Goal: Use online tool/utility: Utilize a website feature to perform a specific function

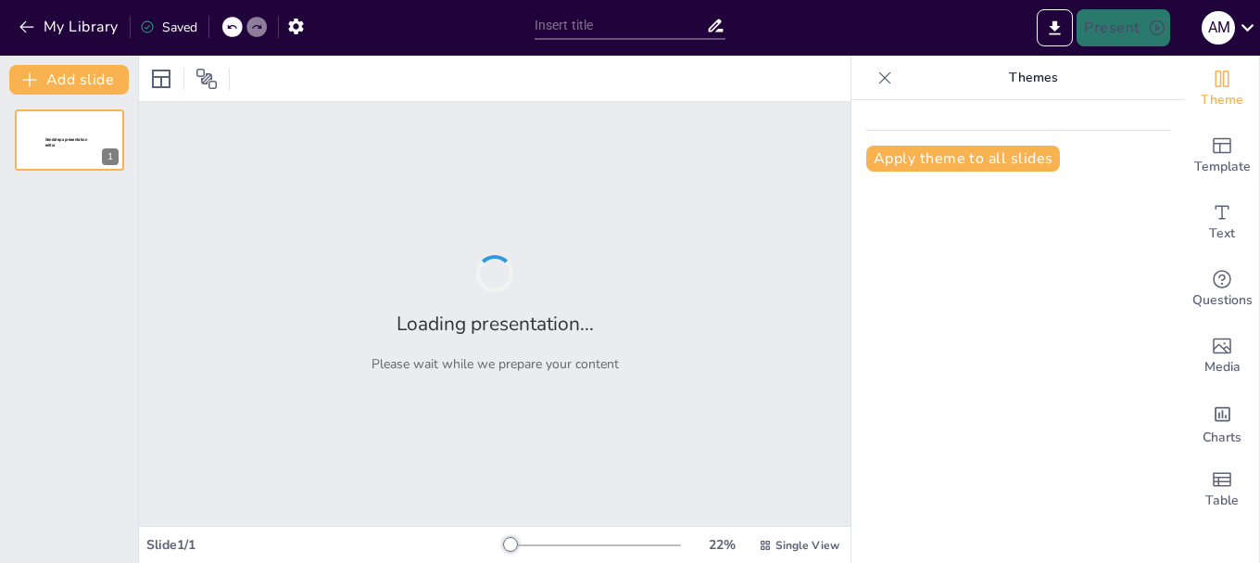
type input "Formación y Soporte: Capacitación en Boletería Aérea y Documentación Migratoria"
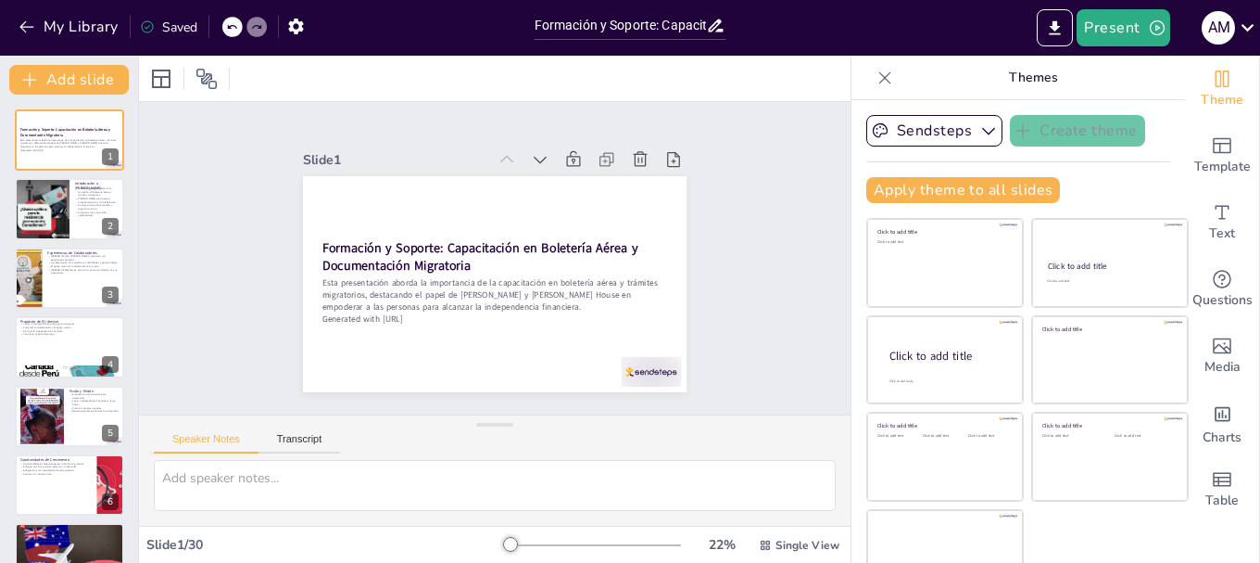
checkbox input "true"
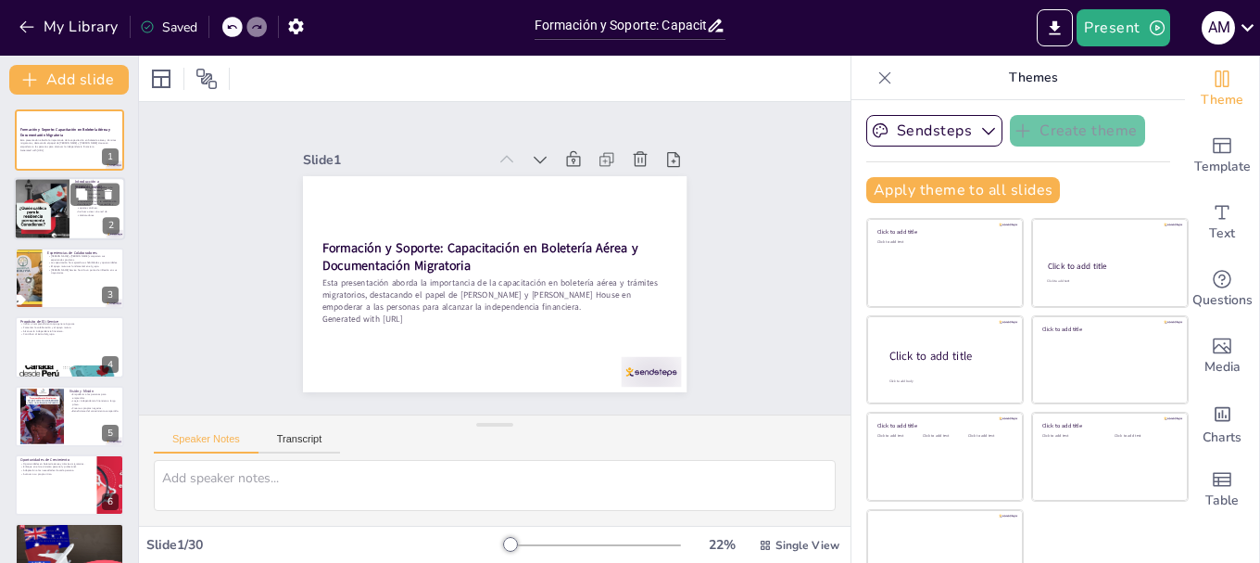
checkbox input "true"
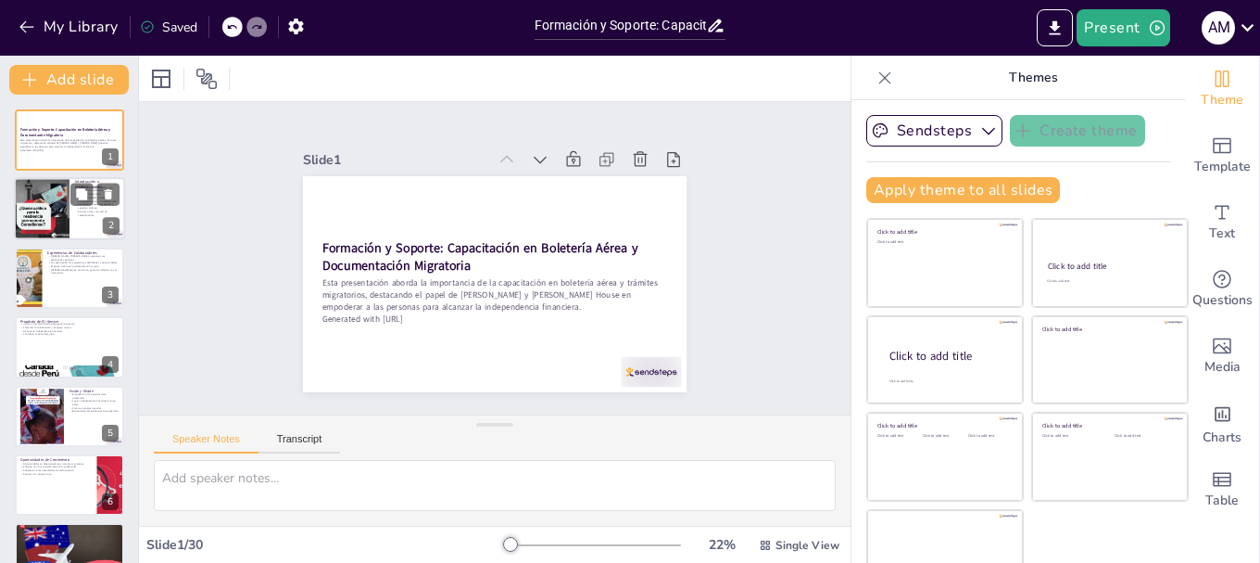
checkbox input "true"
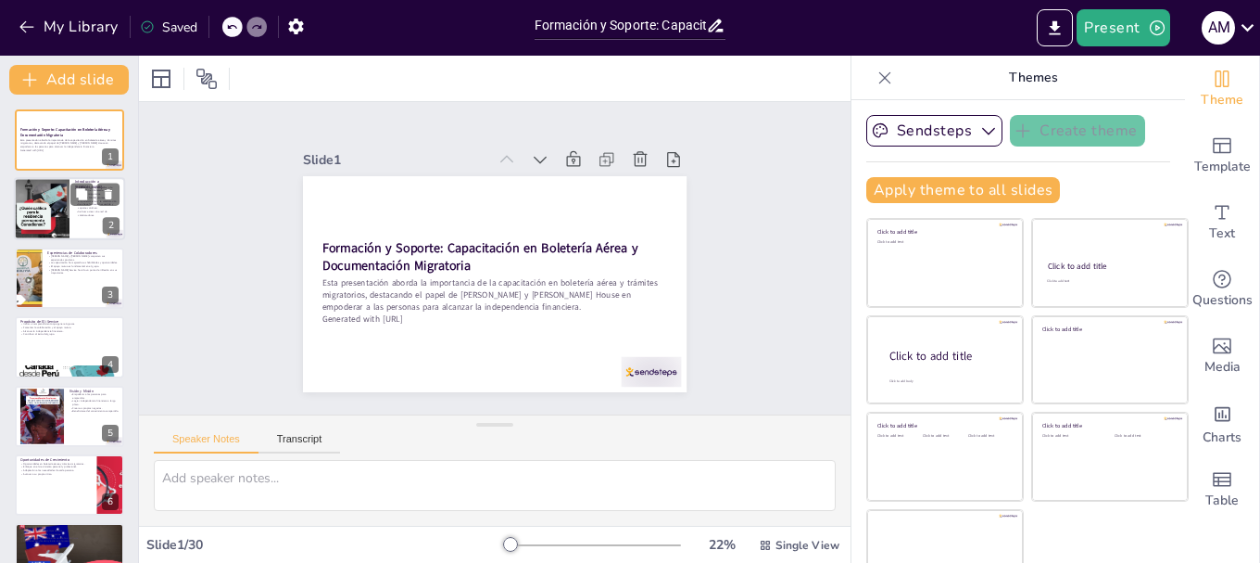
checkbox input "true"
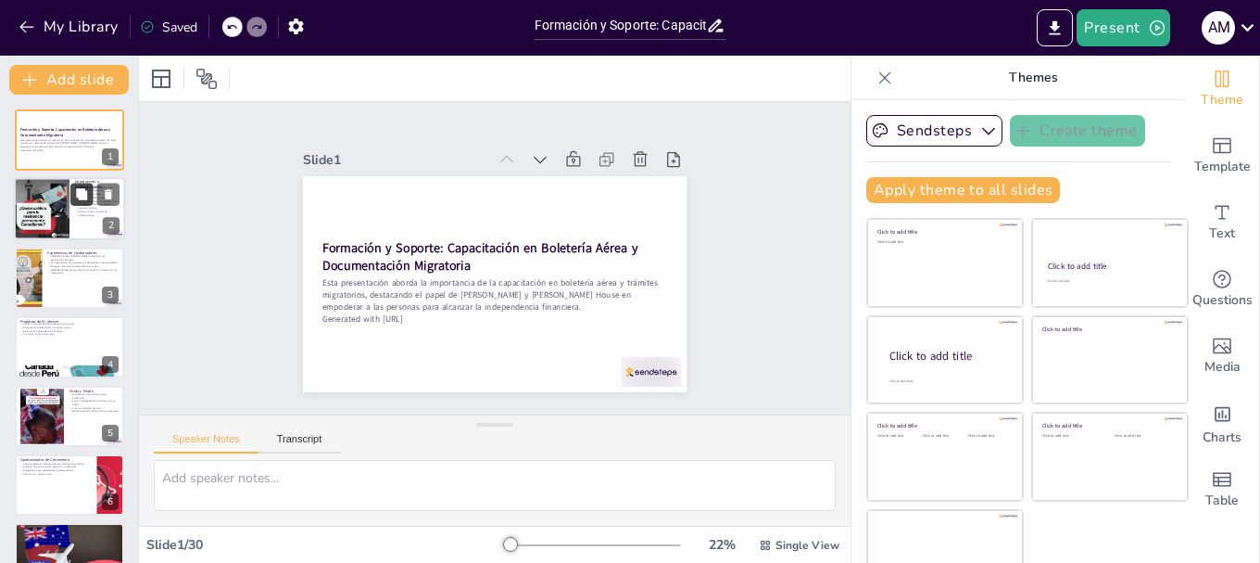
checkbox input "true"
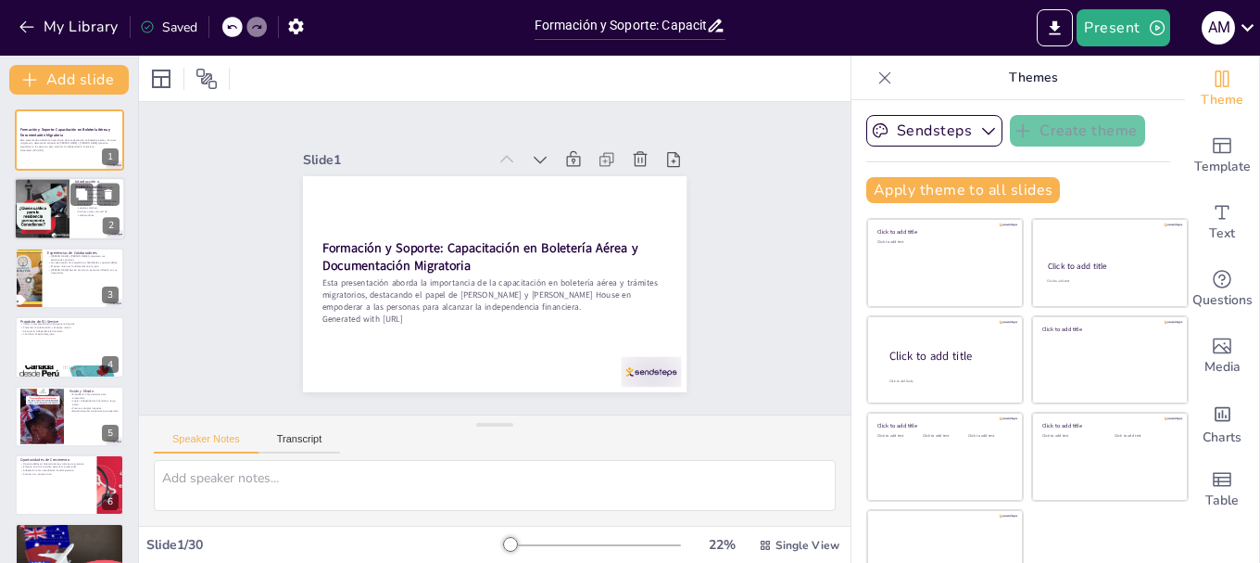
checkbox input "true"
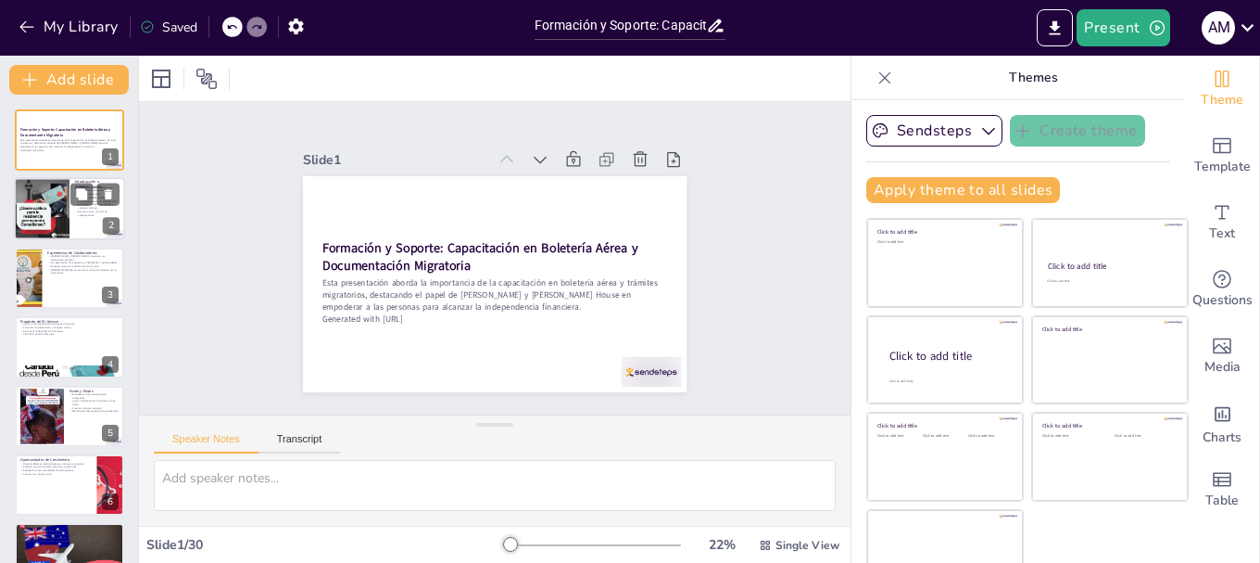
checkbox input "true"
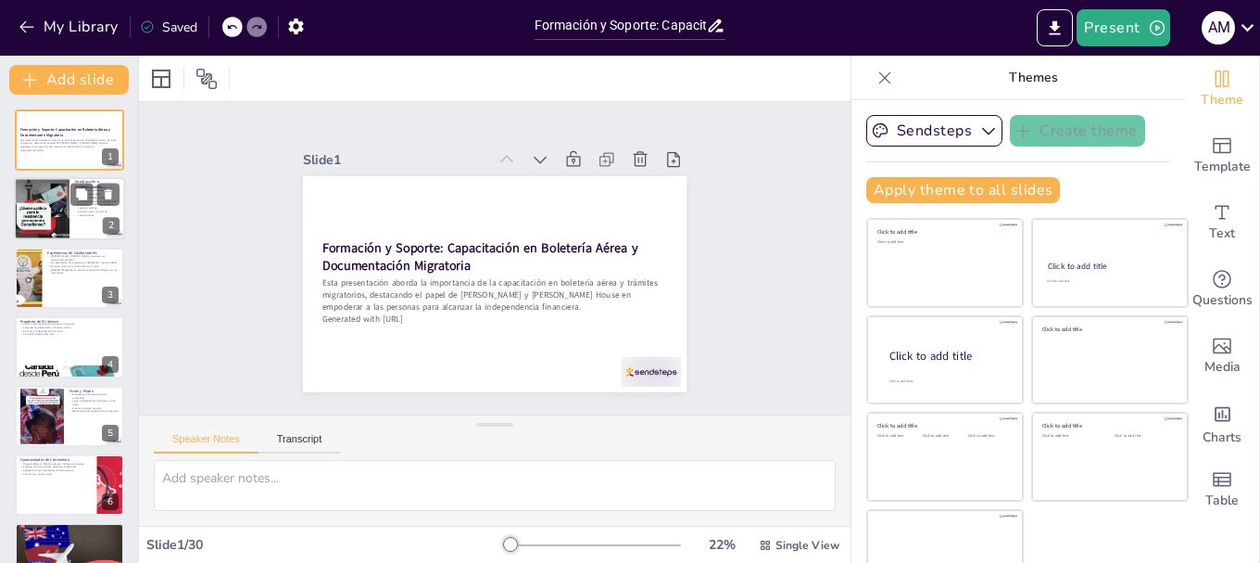
click at [81, 223] on div at bounding box center [69, 209] width 111 height 63
type textarea "[PERSON_NAME] Service es fundamental en la capacitación de personas interesadas…"
checkbox input "true"
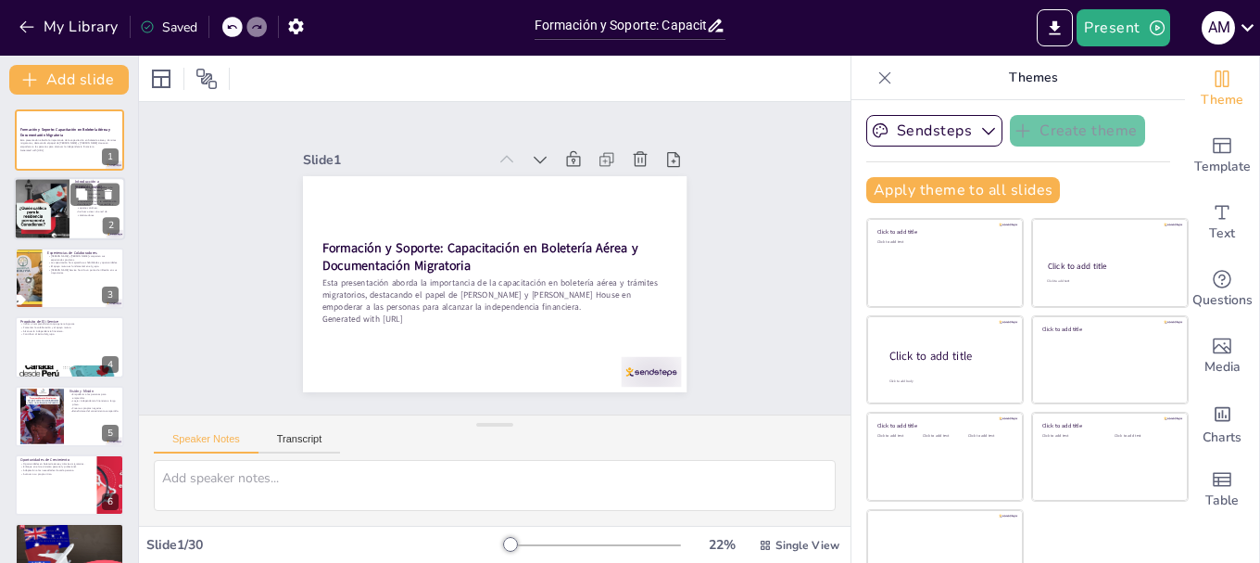
checkbox input "true"
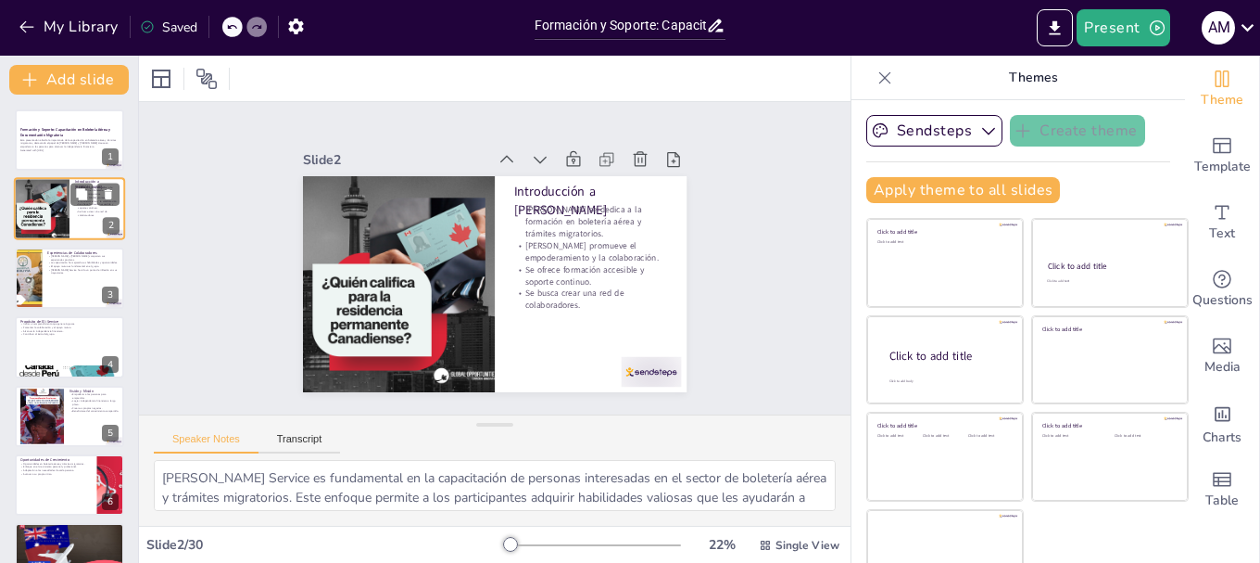
checkbox input "true"
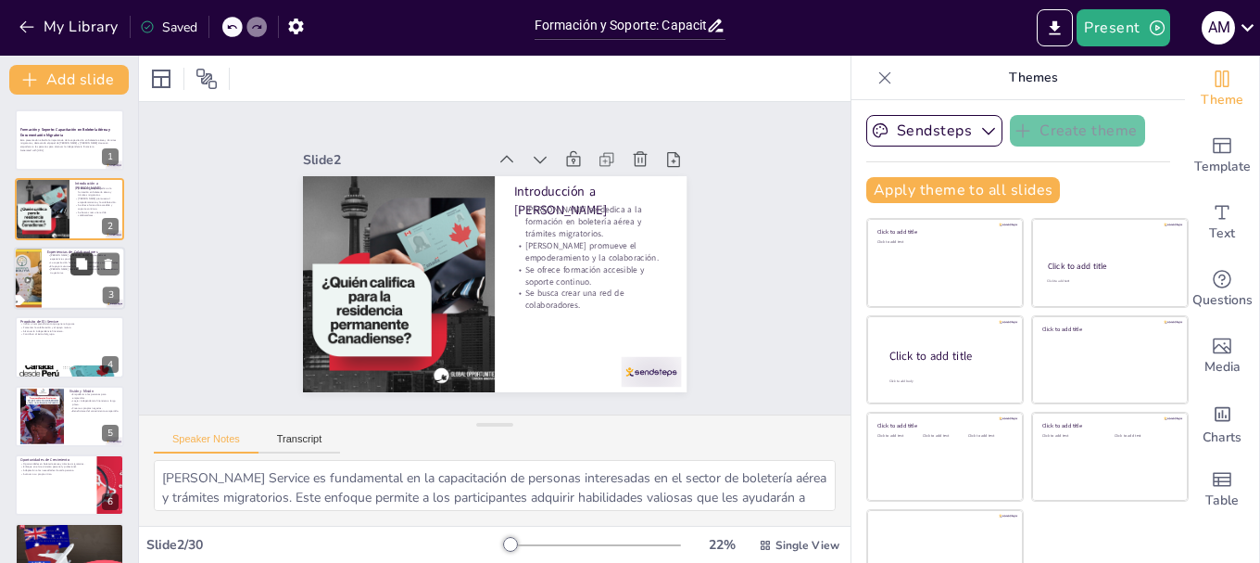
checkbox input "true"
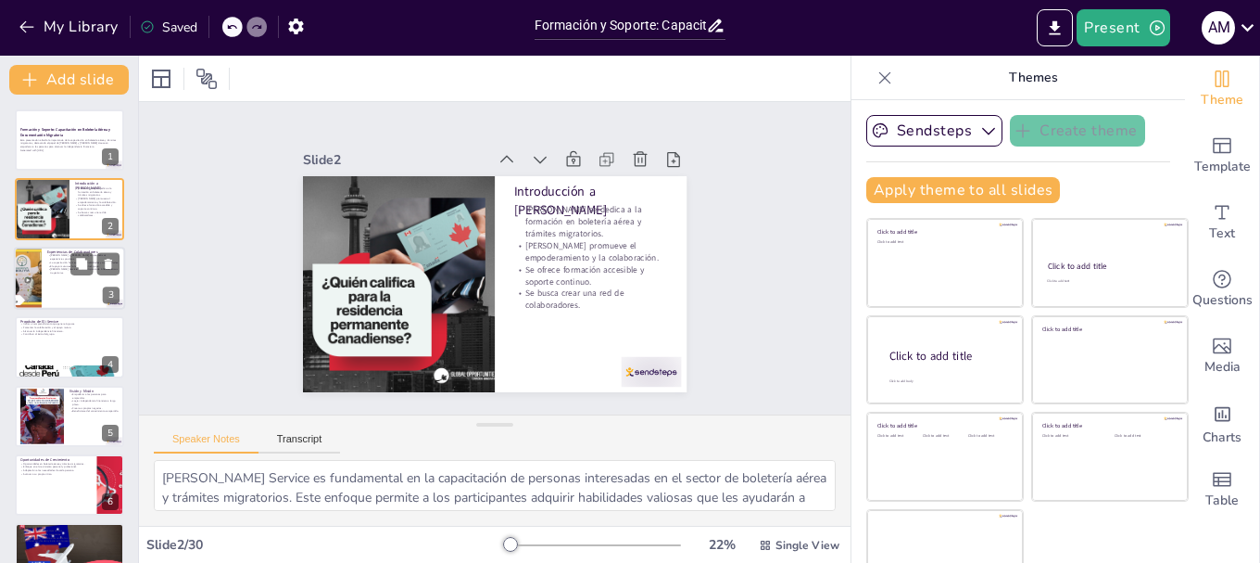
checkbox input "true"
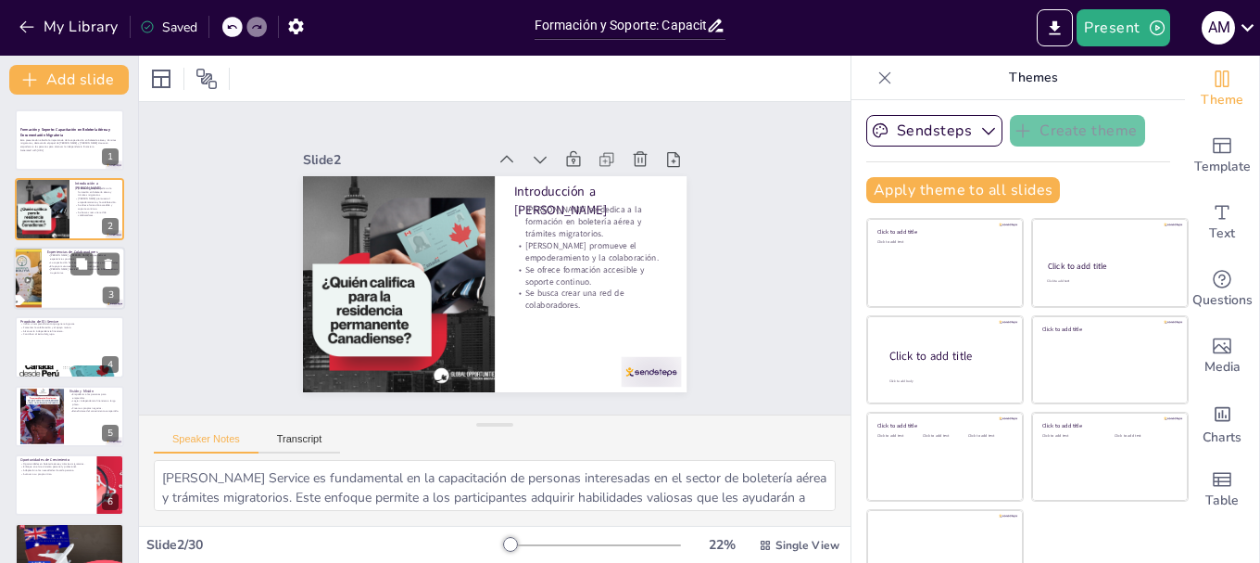
click at [79, 303] on div at bounding box center [69, 278] width 111 height 63
type textarea "Los testimonios [PERSON_NAME] y [PERSON_NAME] son ejemplos claros del impacto q…"
checkbox input "true"
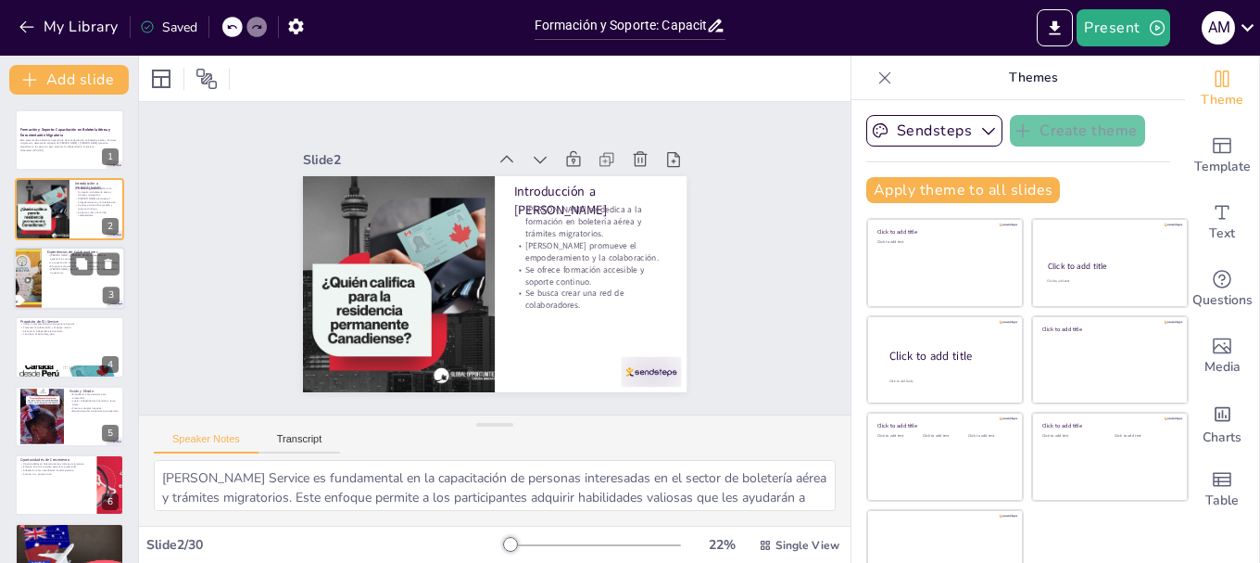
checkbox input "true"
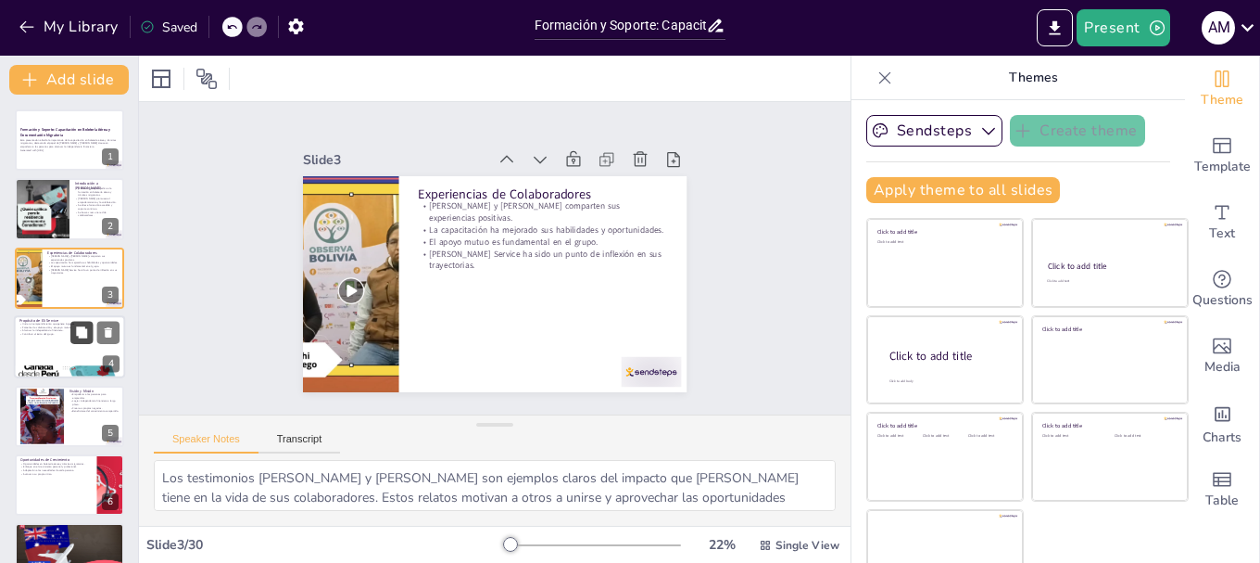
checkbox input "true"
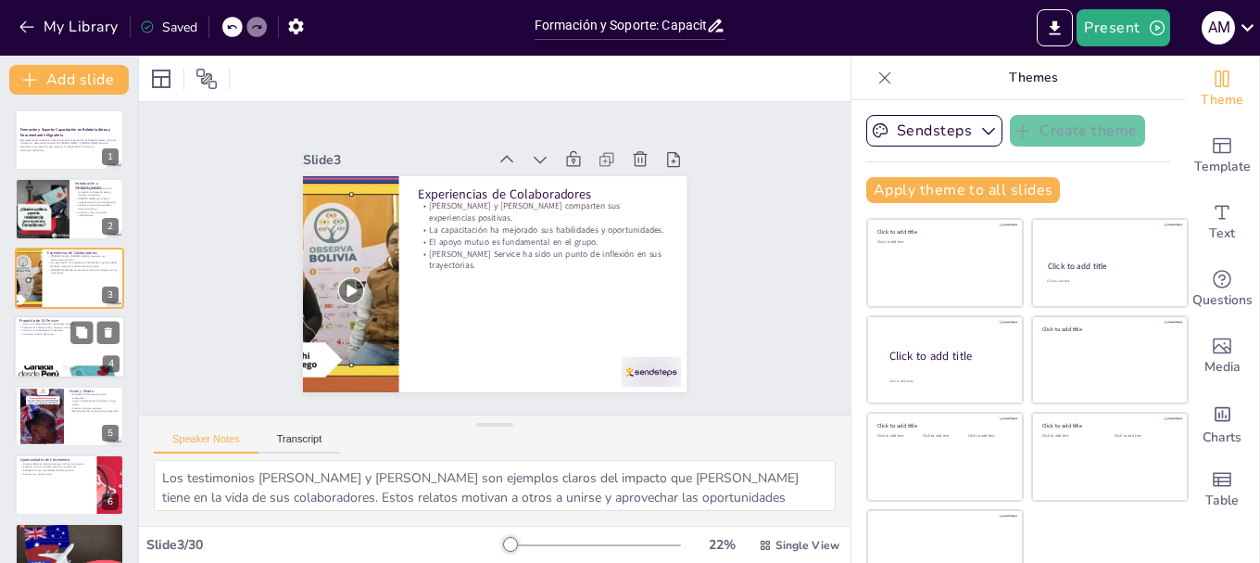
checkbox input "true"
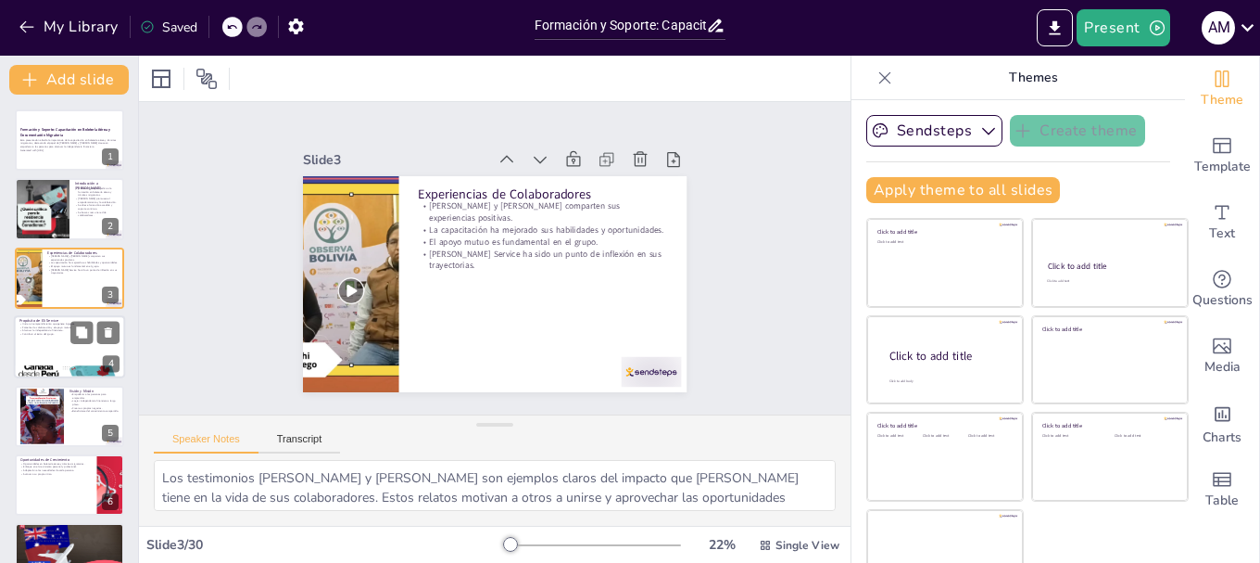
click at [87, 344] on div at bounding box center [69, 346] width 111 height 63
type textarea "Iniciar un emprendimiento es una de las metas más ambiciosas que cualquier pers…"
checkbox input "true"
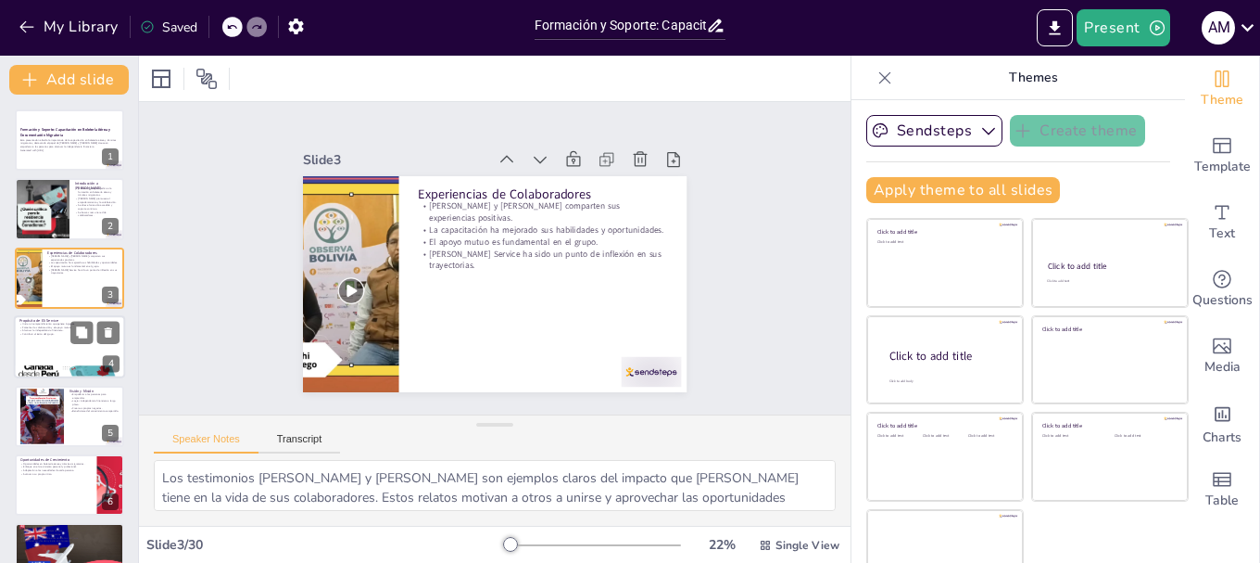
checkbox input "true"
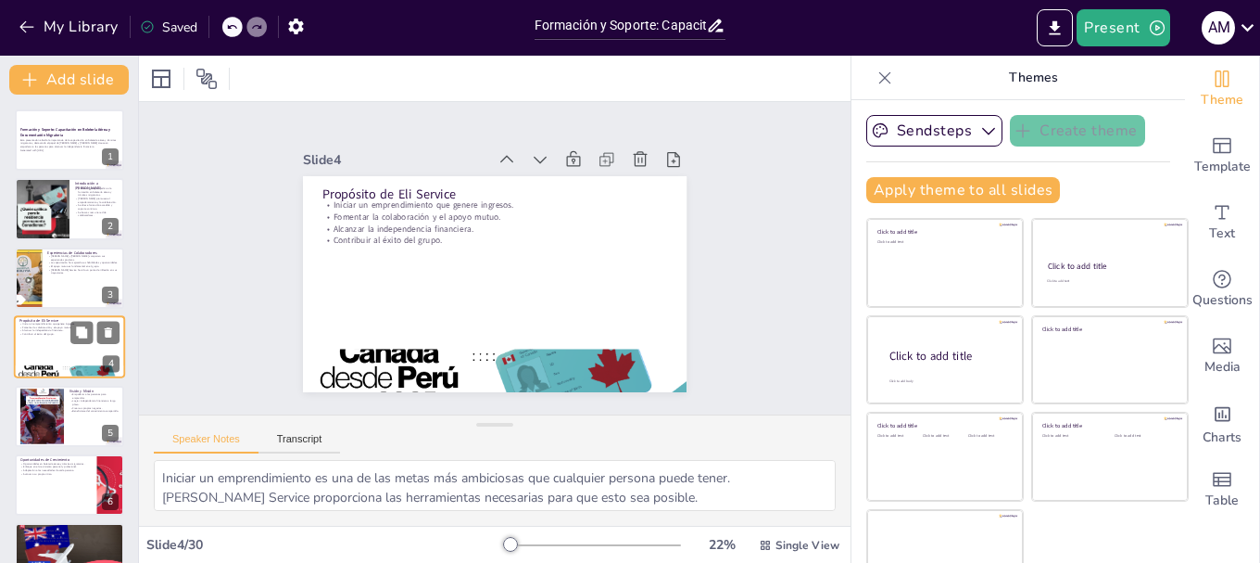
scroll to position [19, 0]
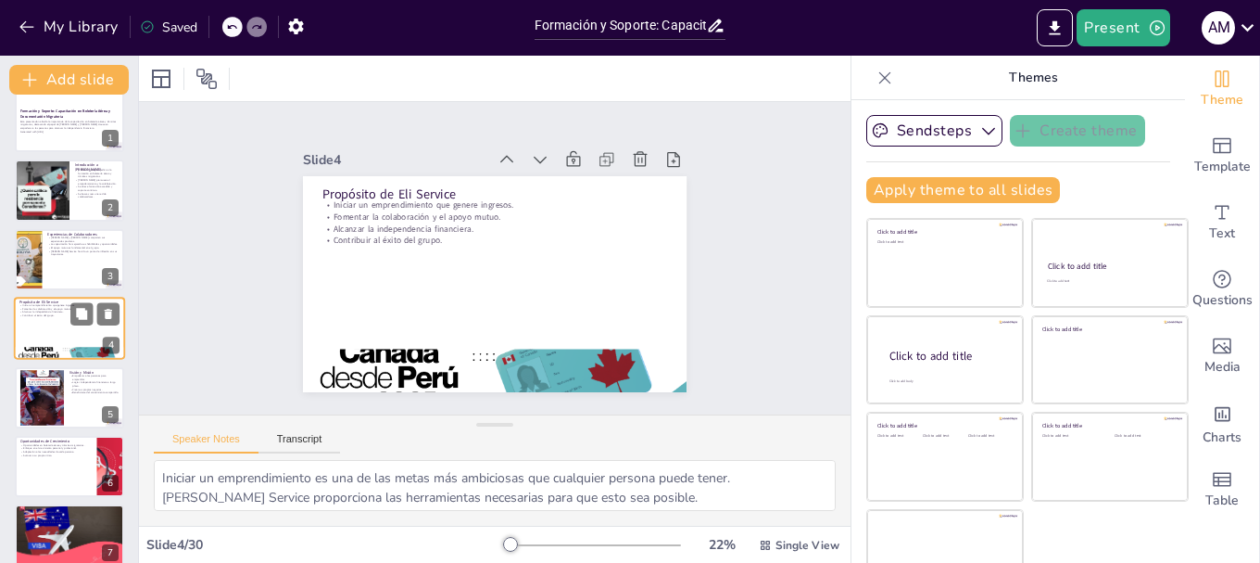
checkbox input "true"
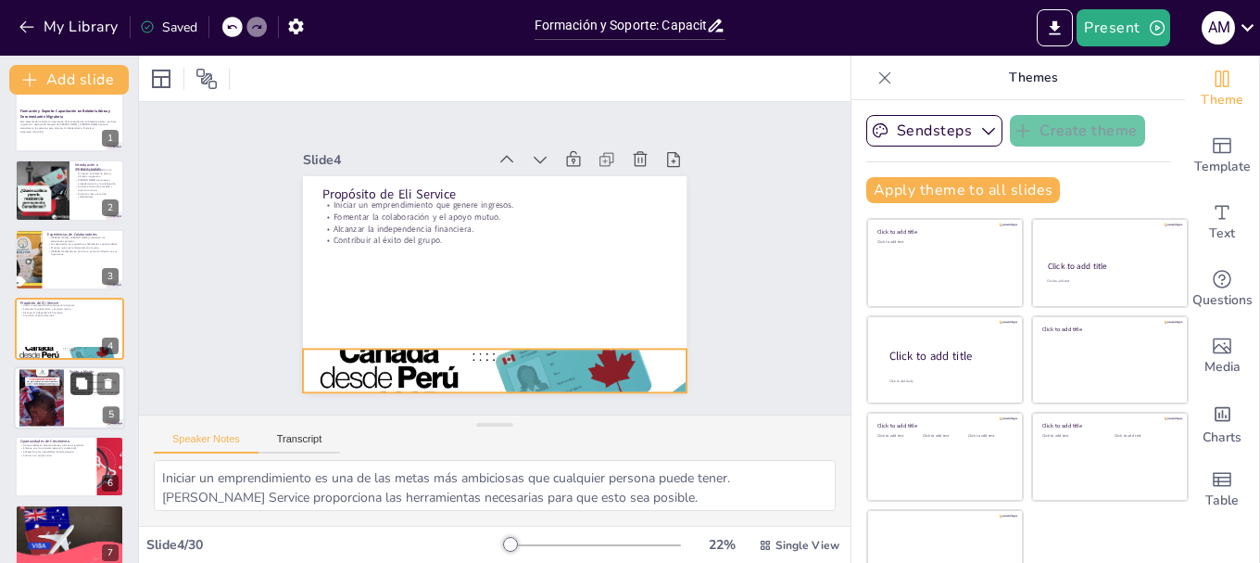
checkbox input "true"
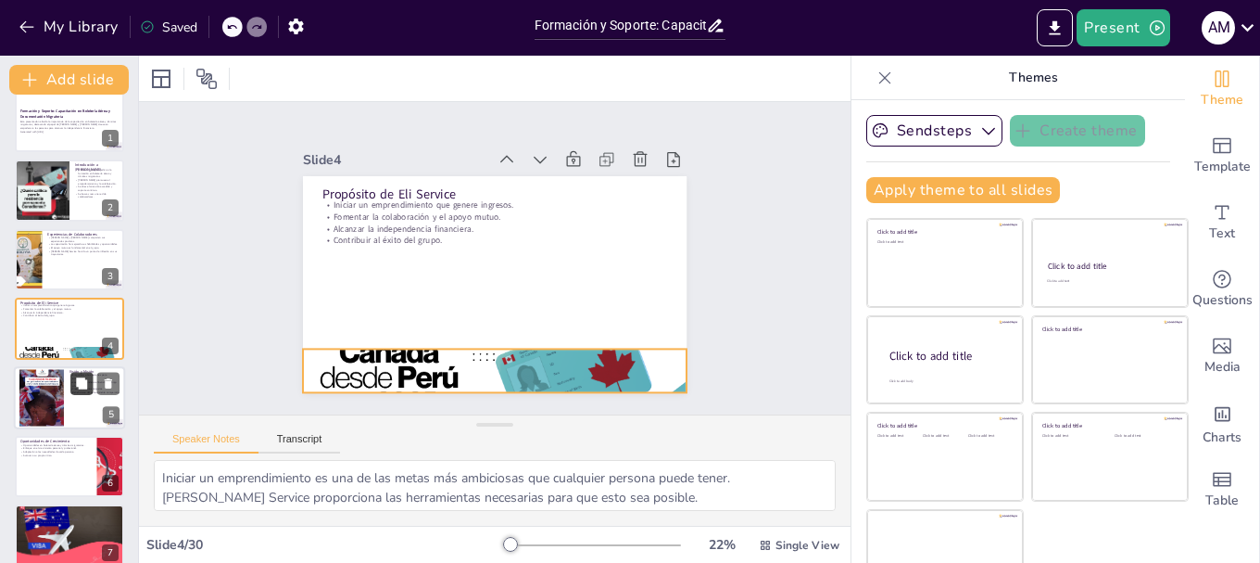
checkbox input "true"
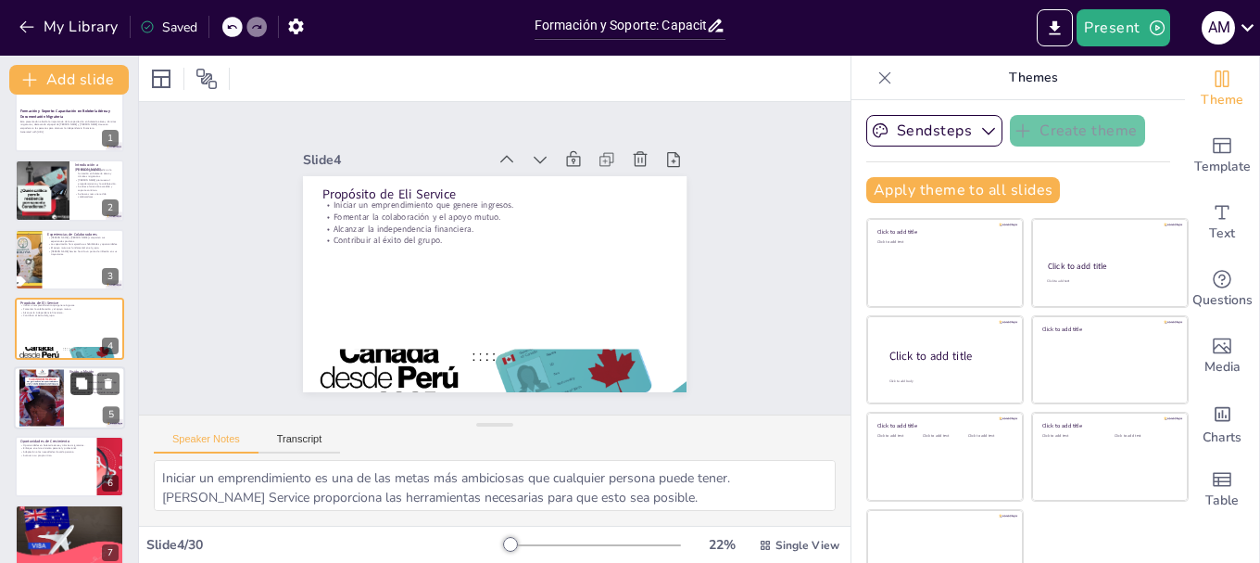
checkbox input "true"
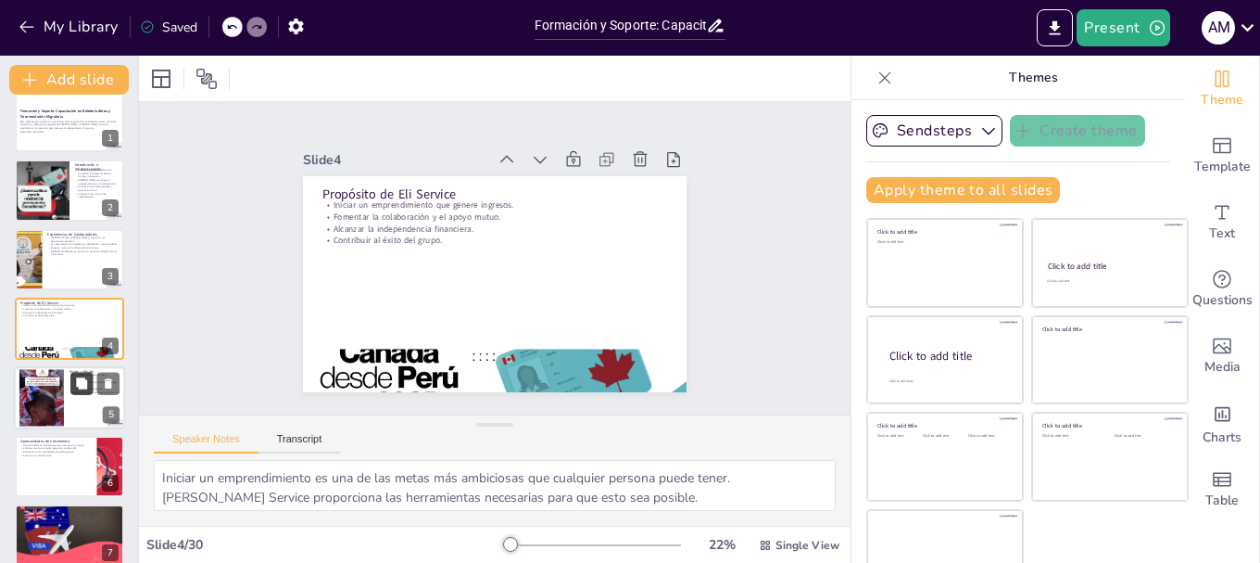
click at [87, 394] on button at bounding box center [81, 383] width 22 height 22
type textarea "El empoderamiento es clave para que las personas tomen el control de sus vidas …"
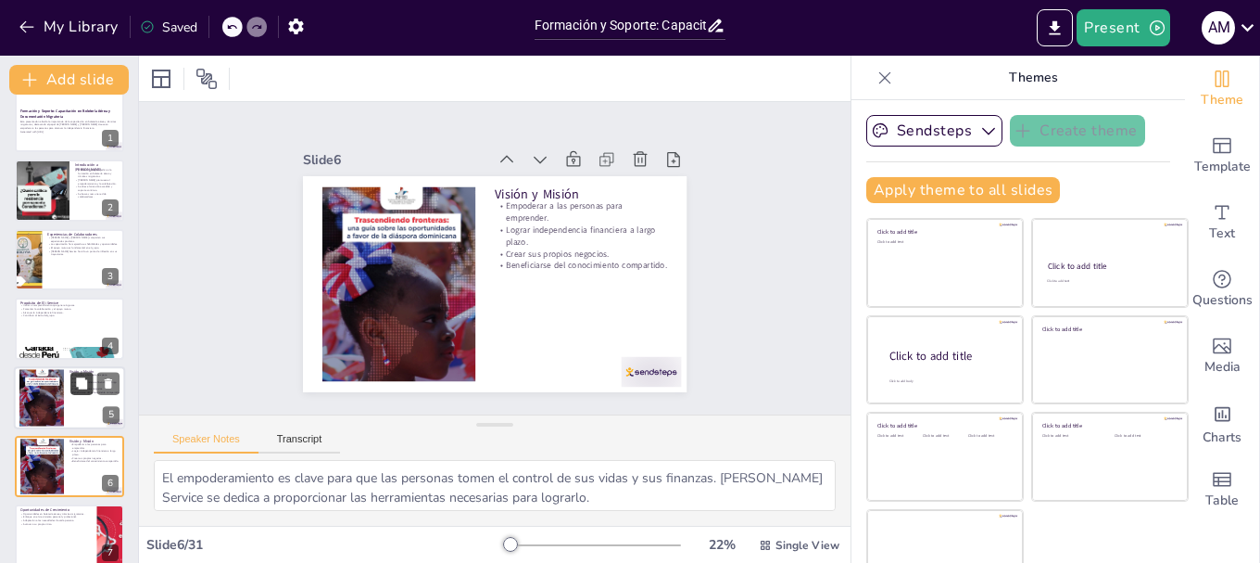
checkbox input "true"
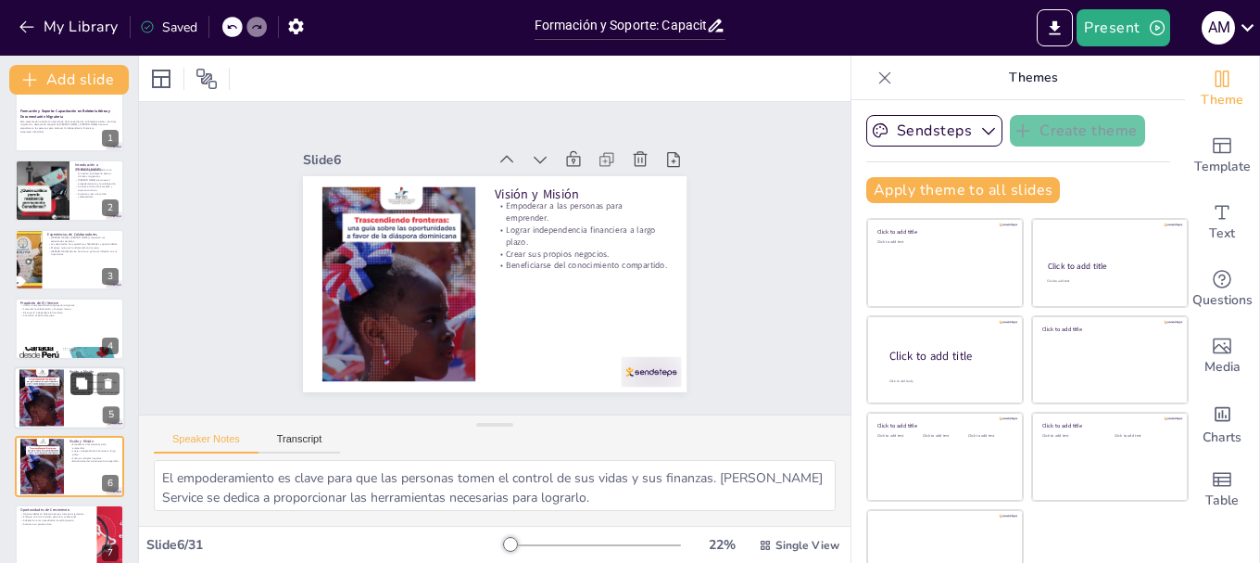
checkbox input "true"
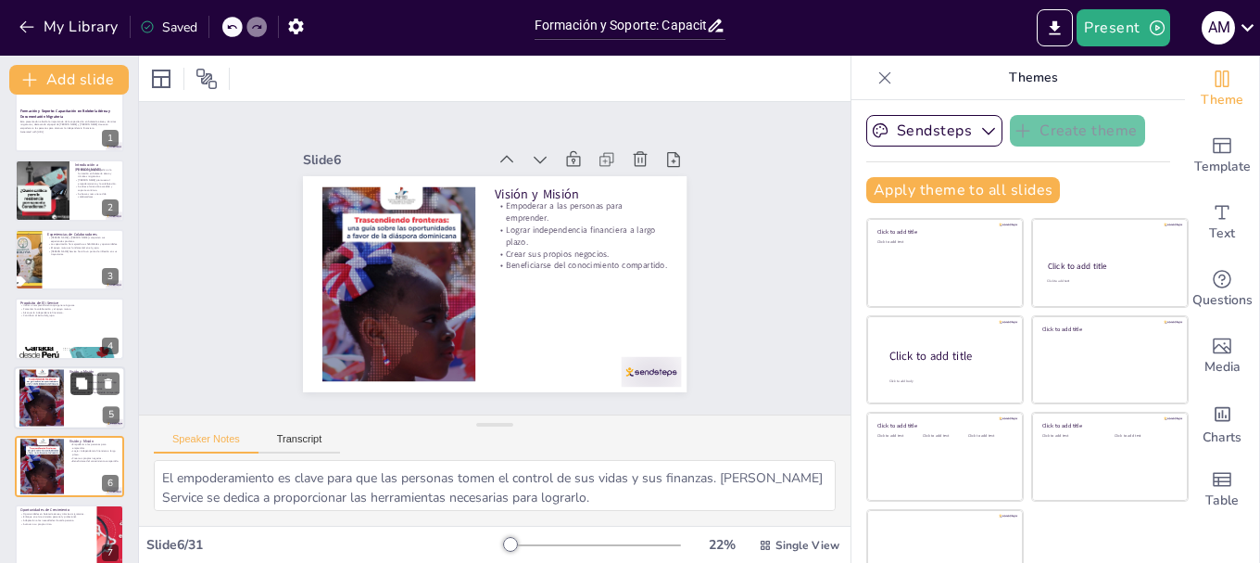
scroll to position [157, 0]
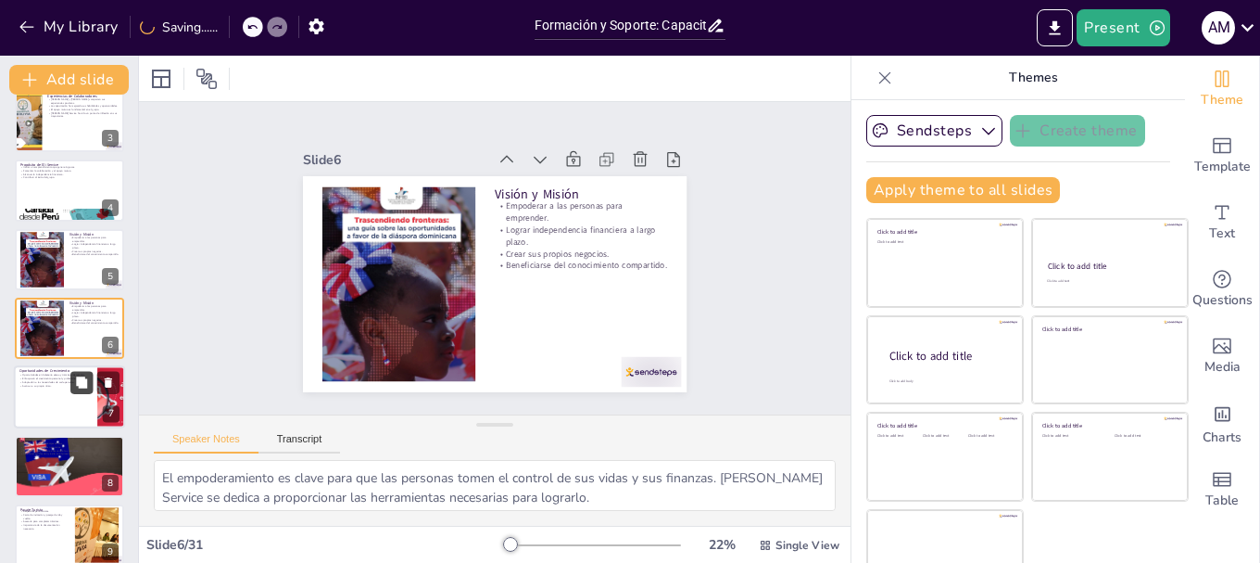
checkbox input "true"
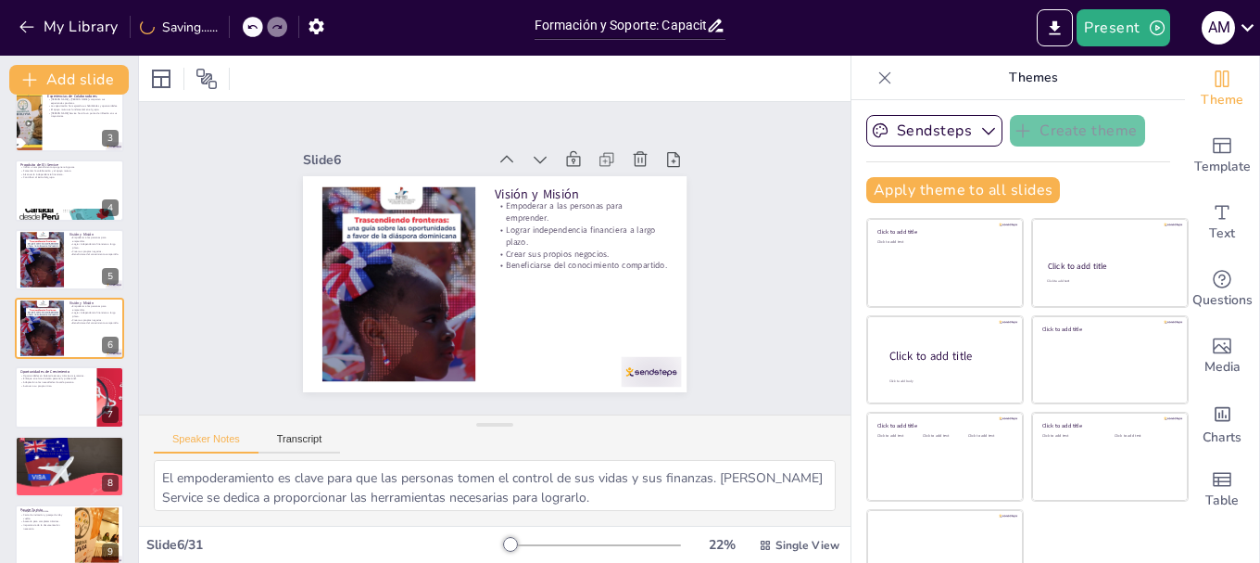
checkbox input "true"
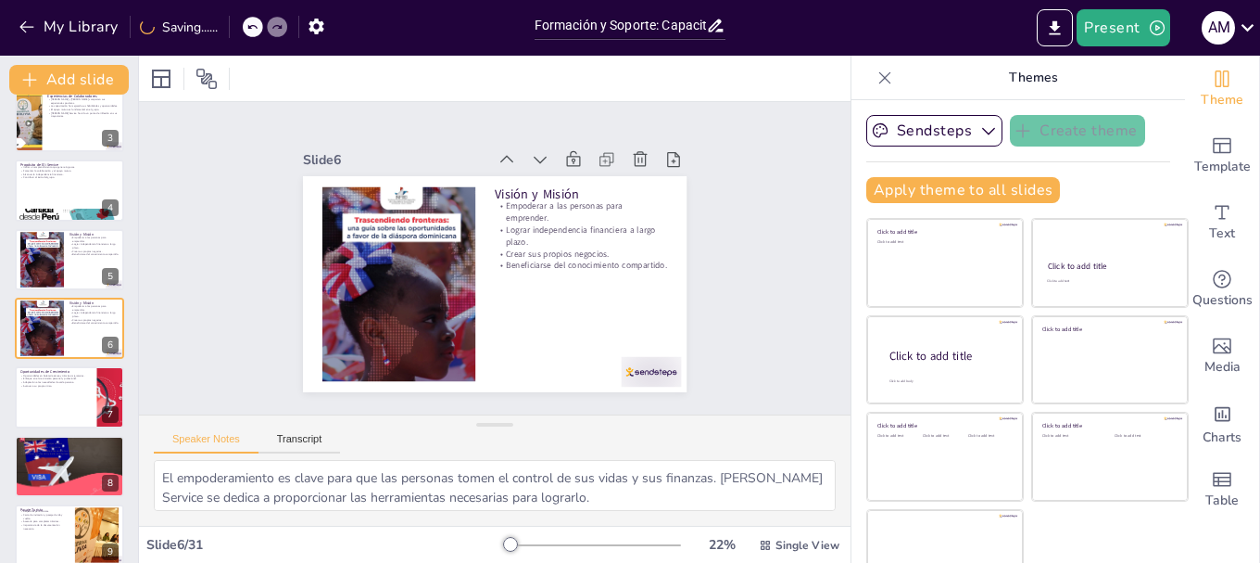
checkbox input "true"
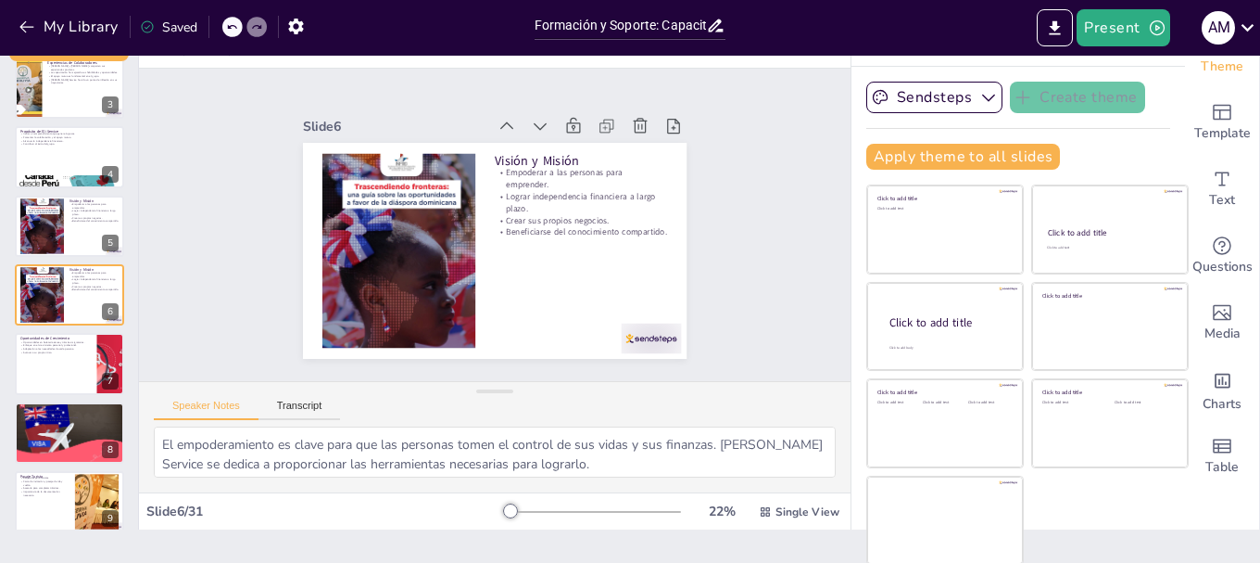
scroll to position [35, 0]
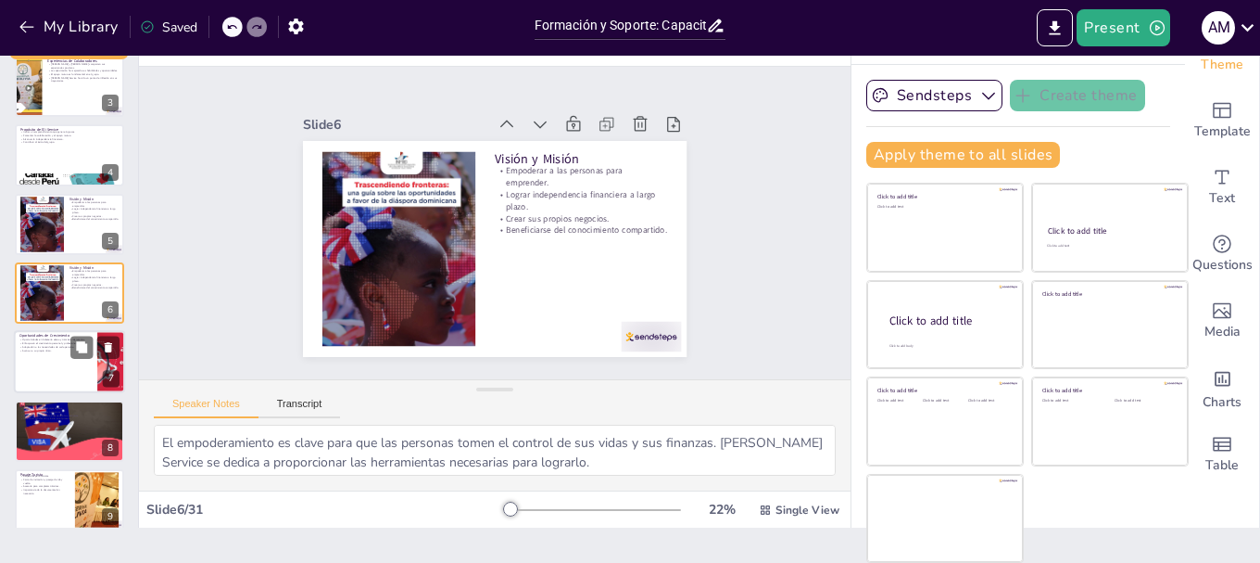
checkbox input "true"
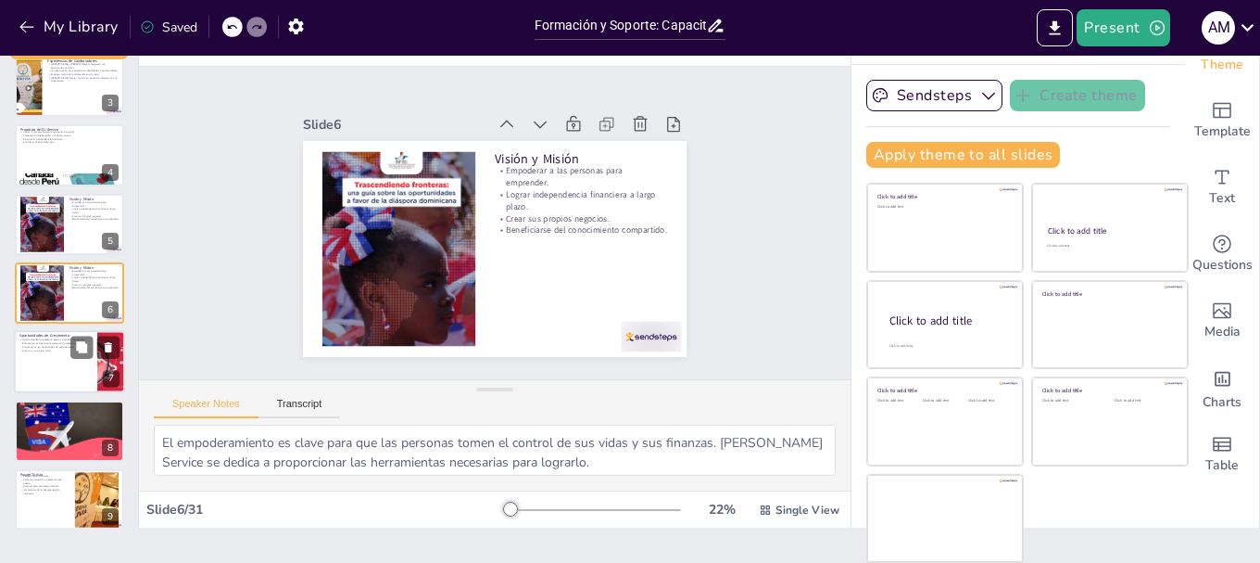
checkbox input "true"
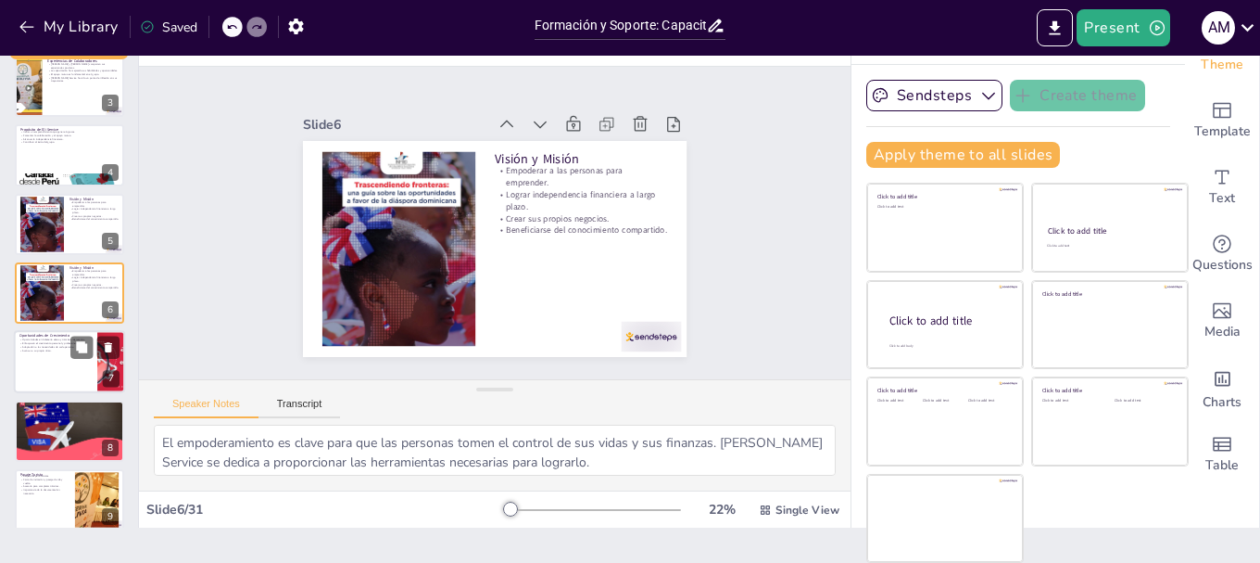
checkbox input "true"
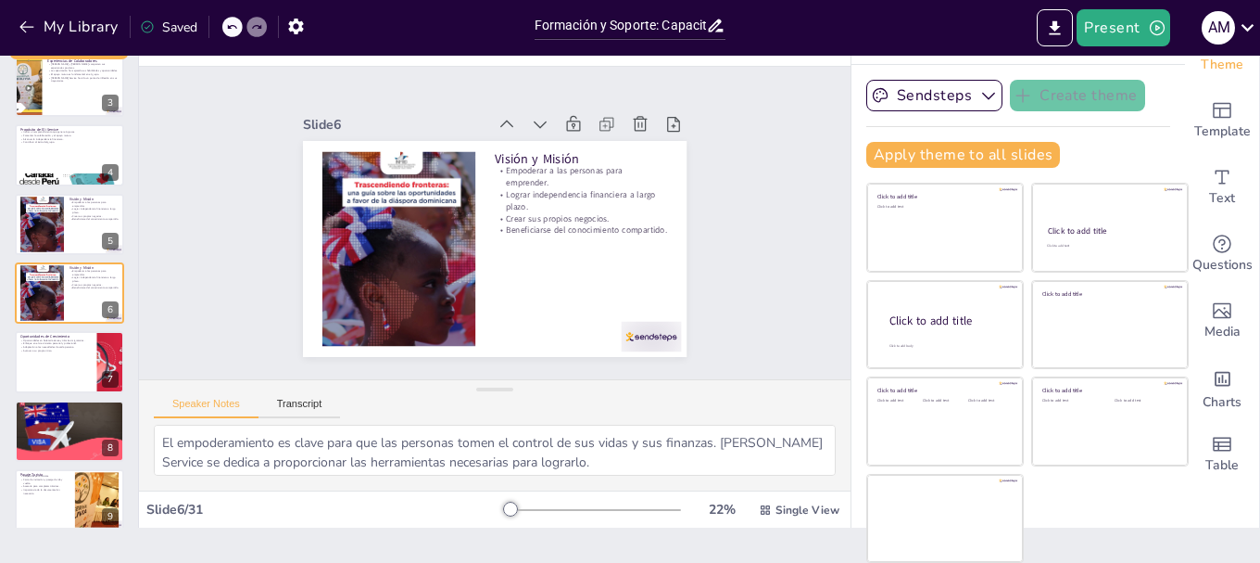
checkbox input "true"
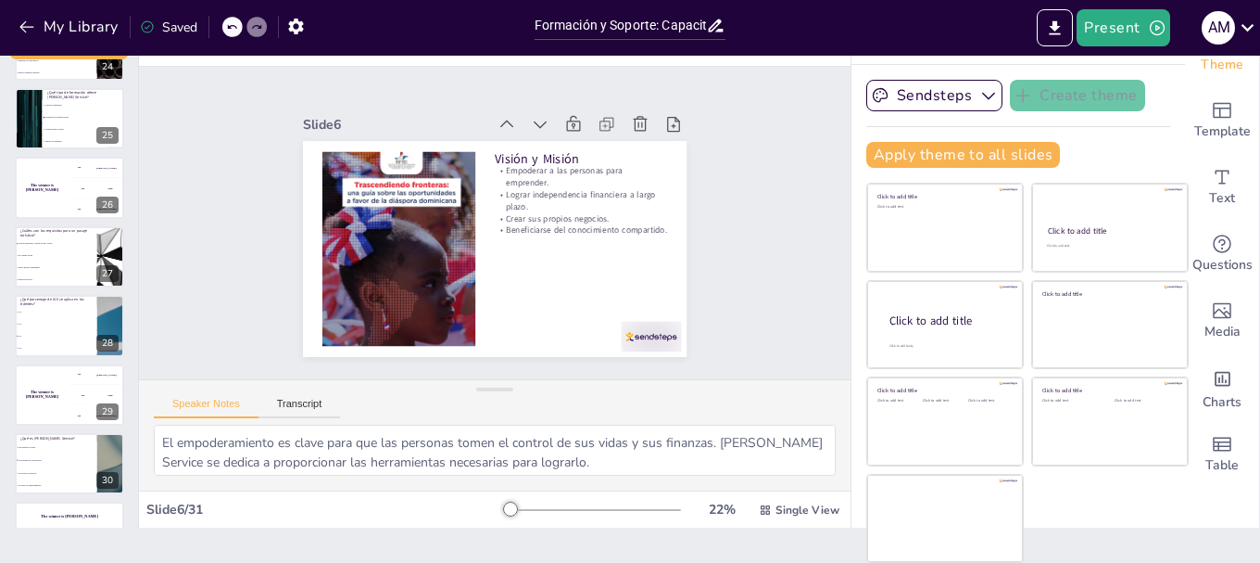
scroll to position [1691, 0]
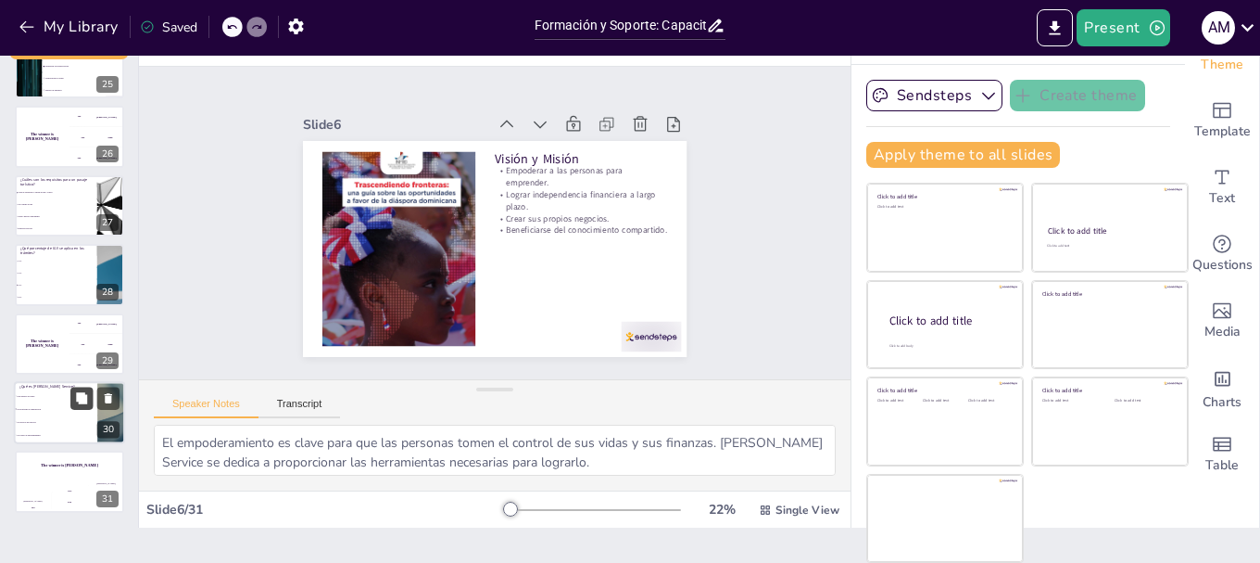
checkbox input "true"
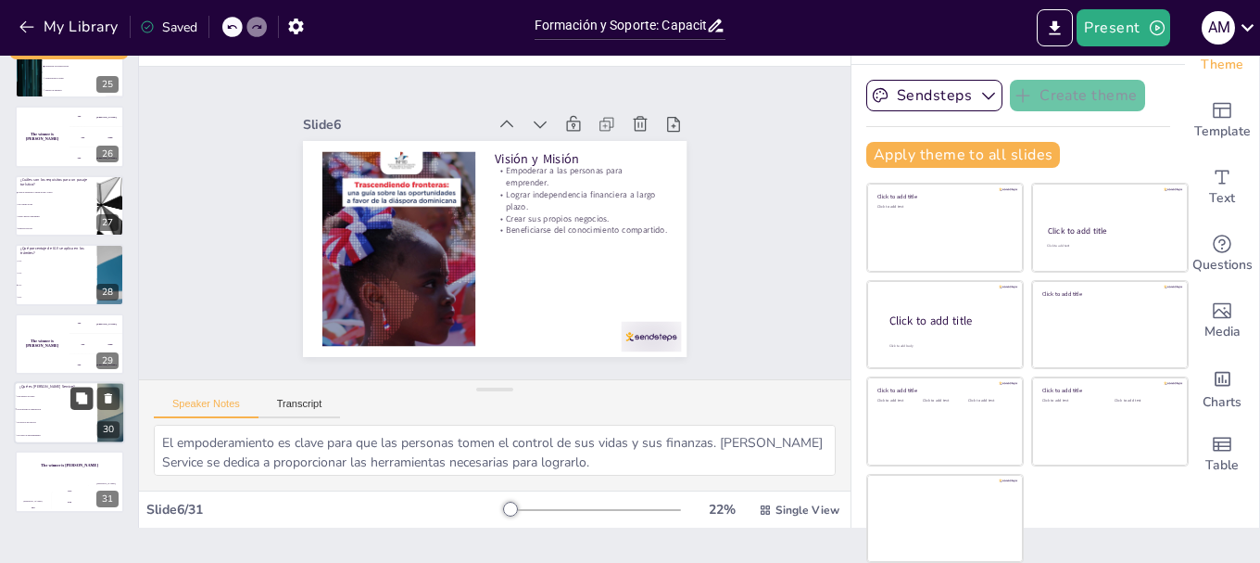
checkbox input "true"
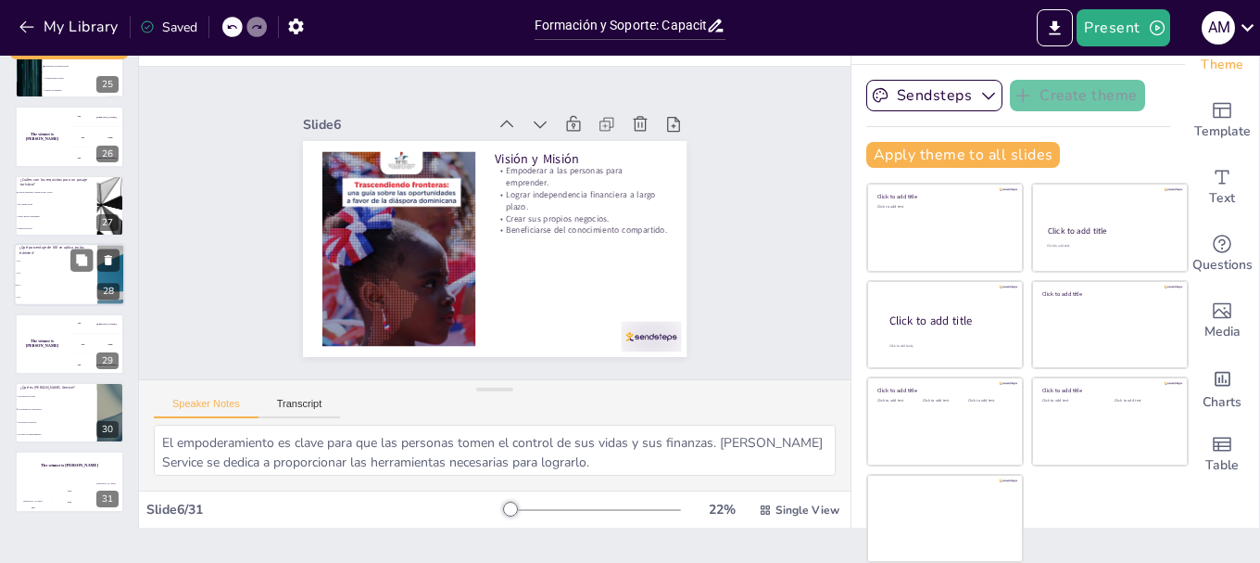
checkbox input "true"
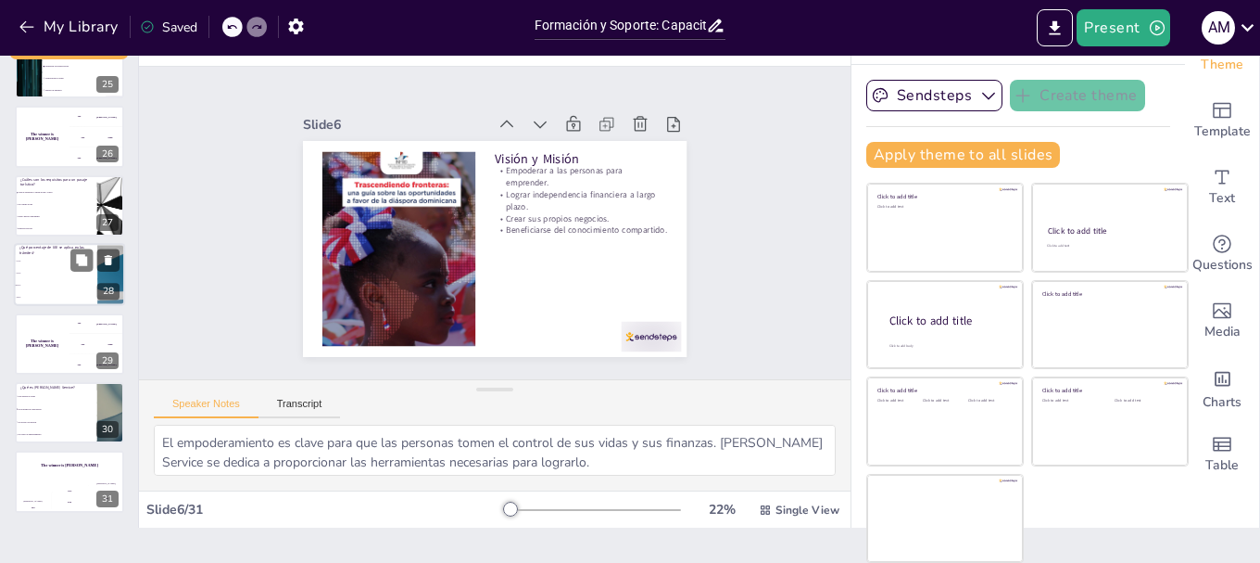
checkbox input "true"
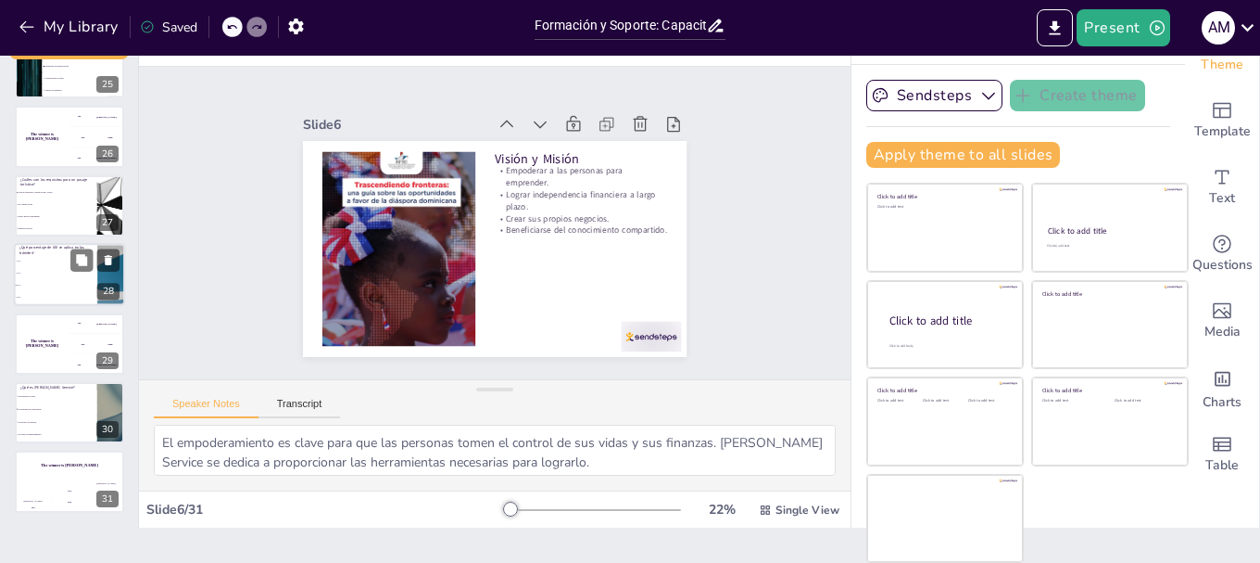
checkbox input "true"
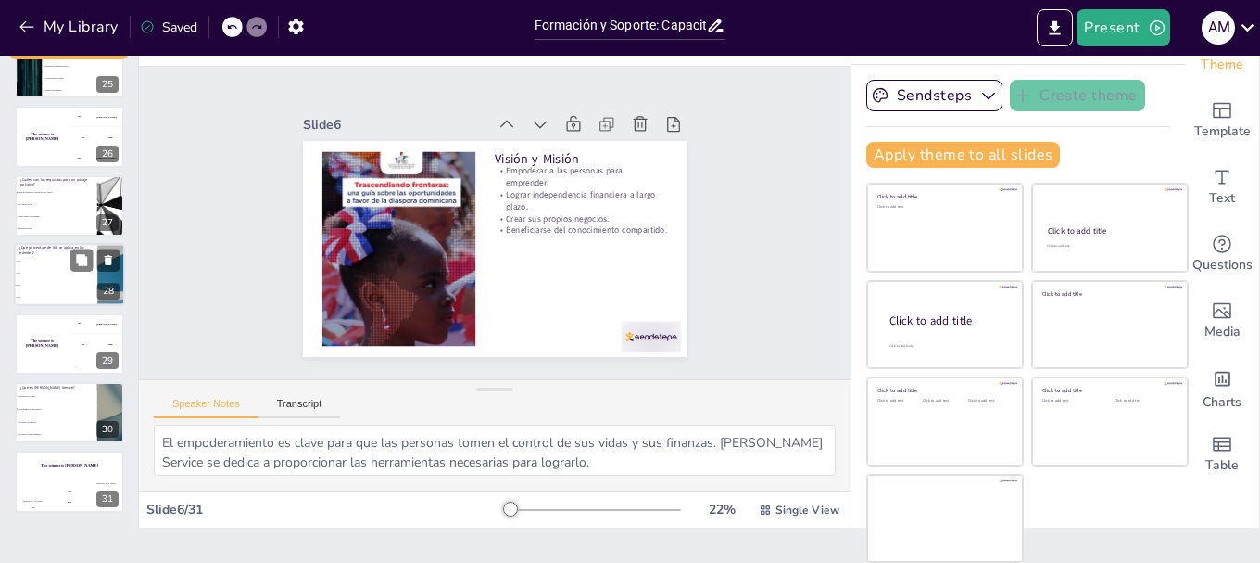
checkbox input "true"
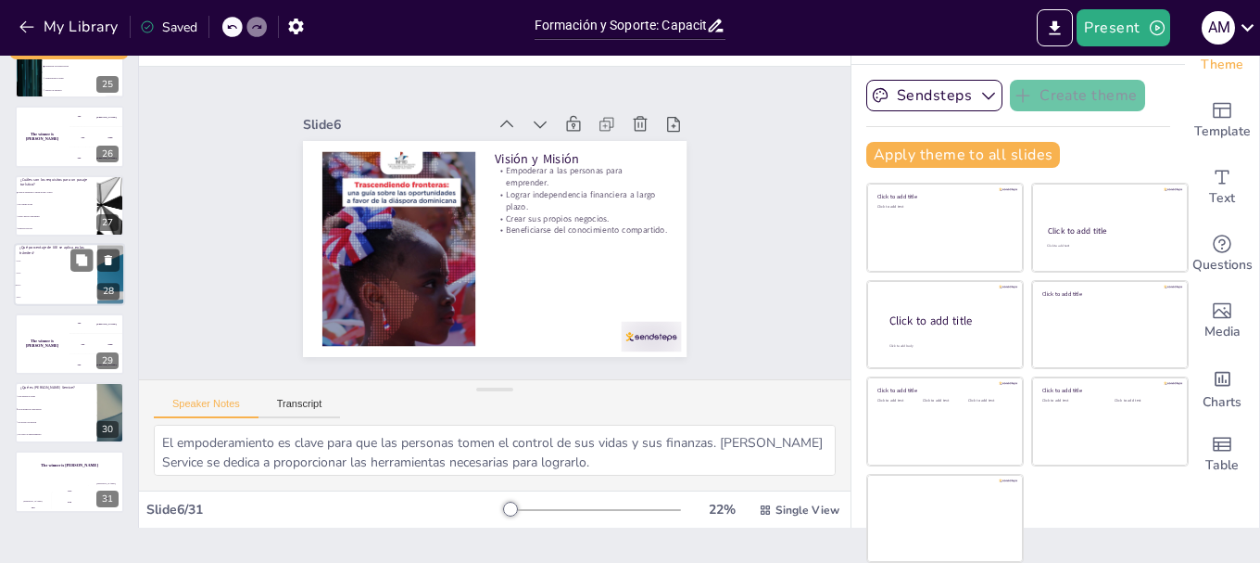
checkbox input "true"
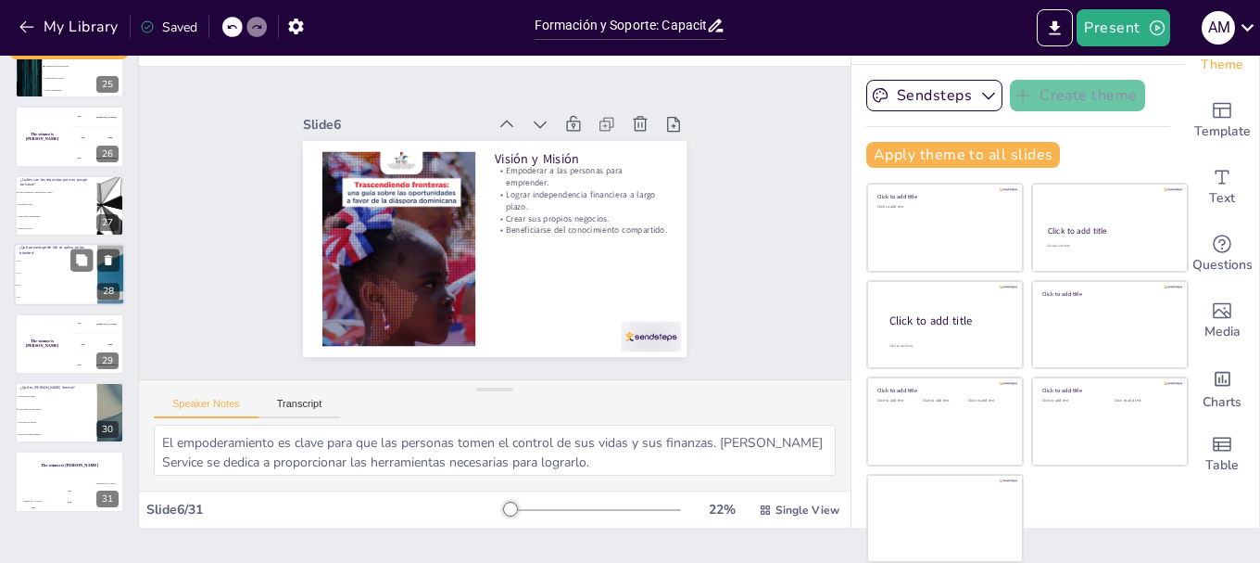
checkbox input "true"
click at [54, 274] on li "15%" at bounding box center [55, 274] width 83 height 12
type textarea "El porcentaje de IGV que se aplica en los trámites es del 22%, como se menciona…"
checkbox input "true"
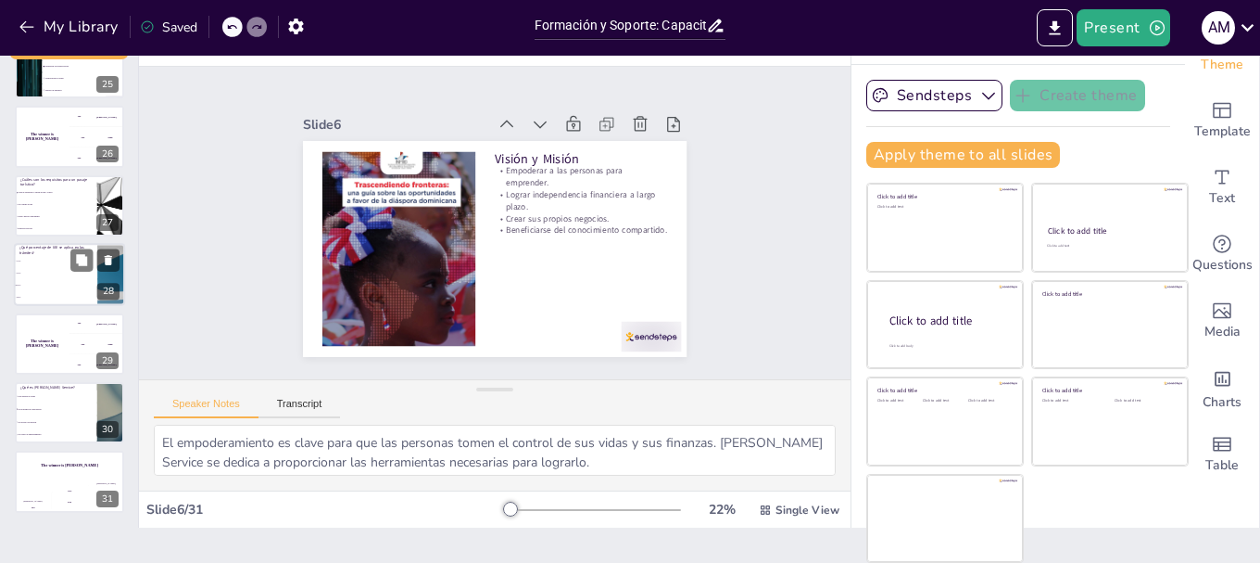
checkbox input "true"
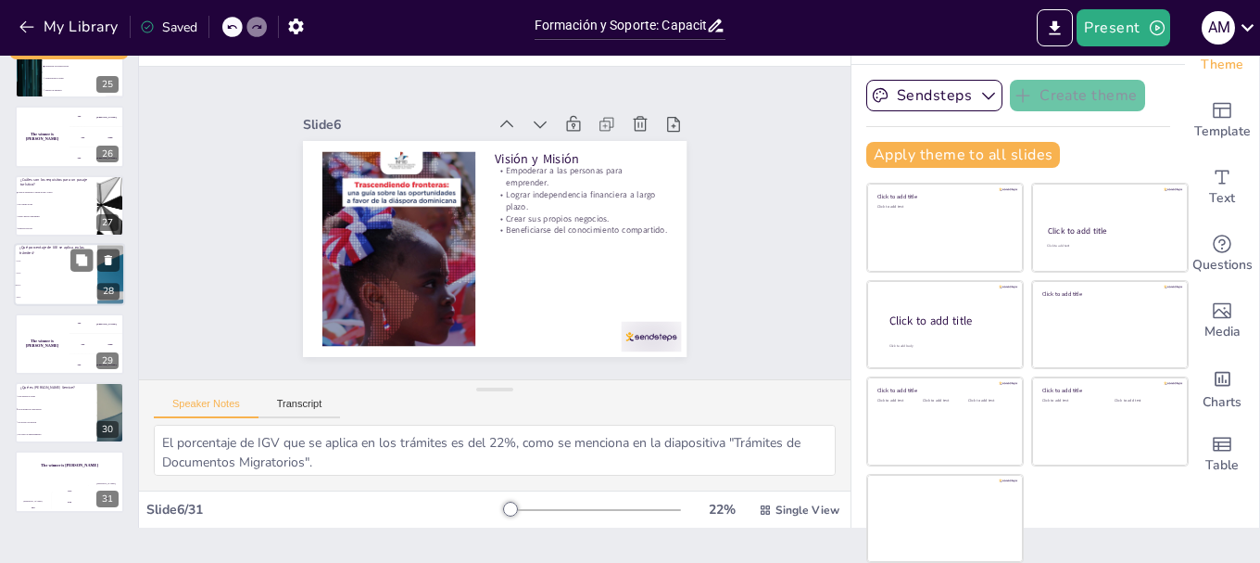
checkbox input "true"
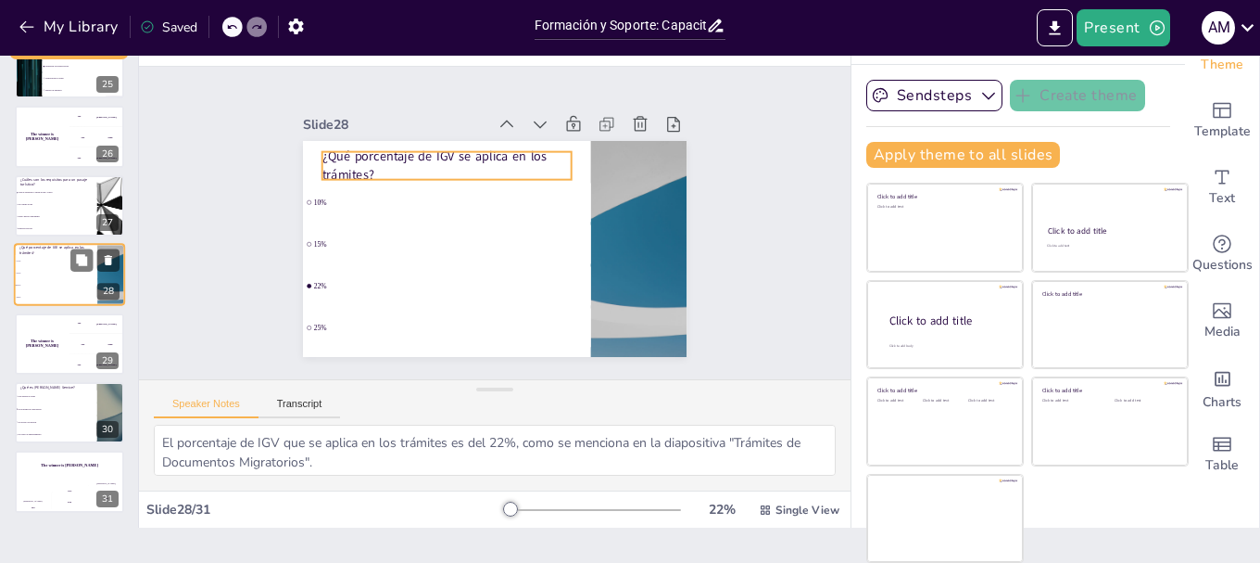
scroll to position [1673, 0]
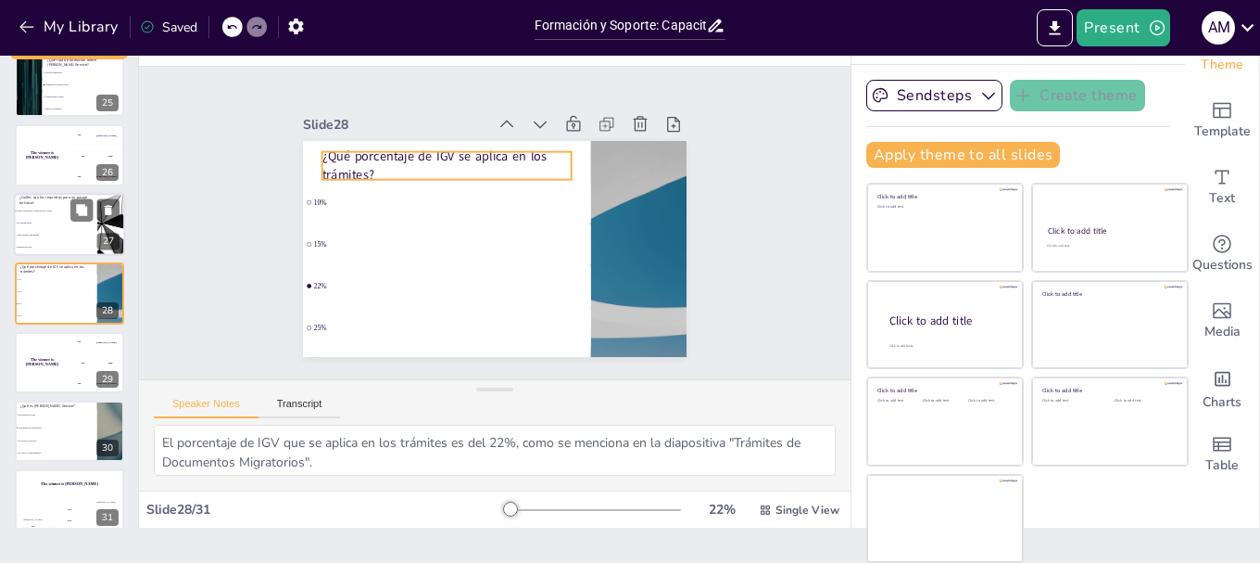
checkbox input "true"
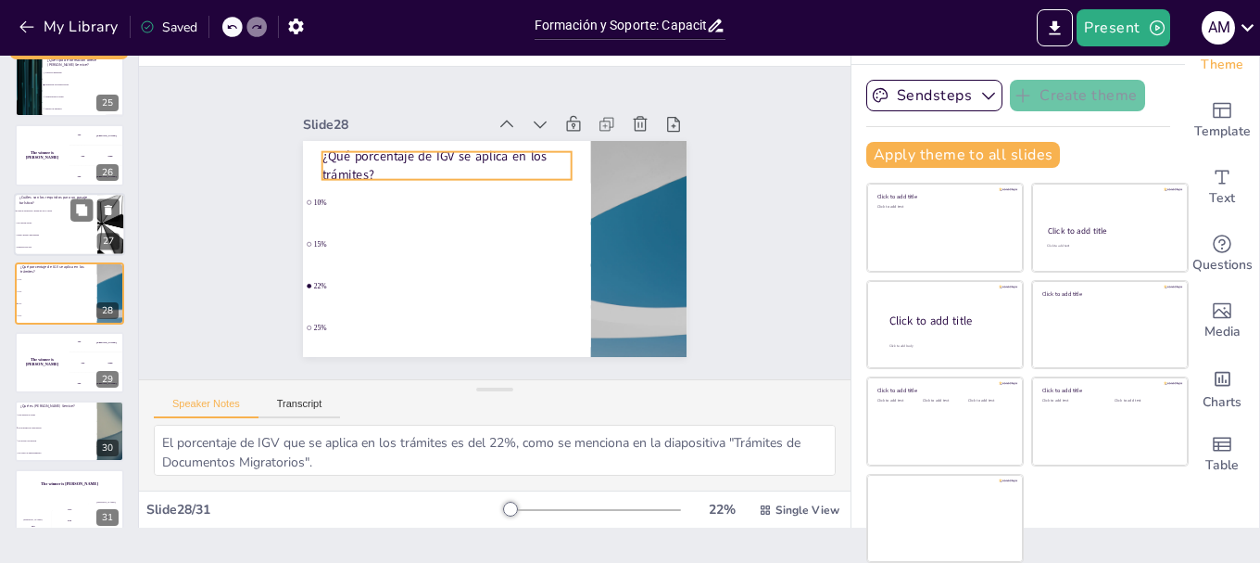
checkbox input "true"
click at [70, 226] on li "Solo pasaje de ida" at bounding box center [55, 223] width 83 height 12
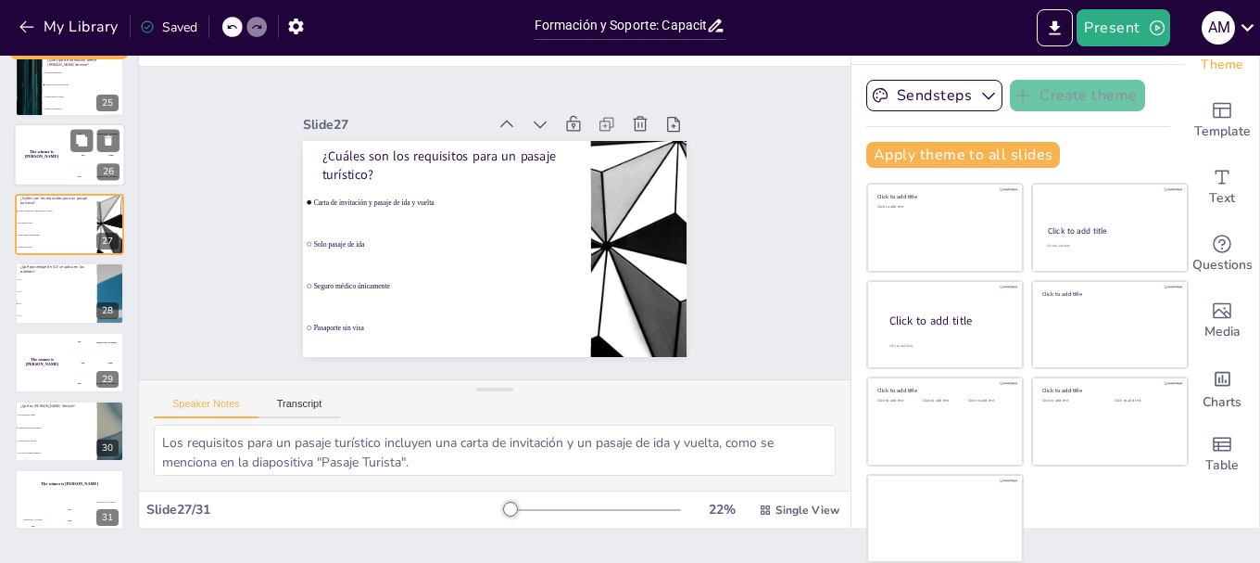
scroll to position [1603, 0]
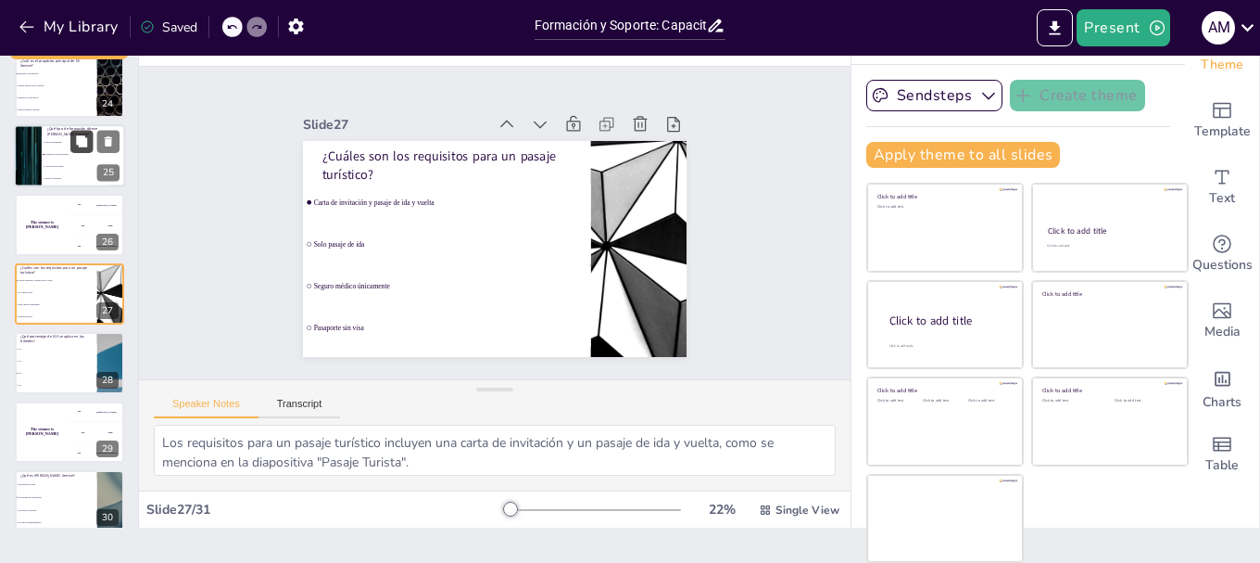
click at [77, 149] on button at bounding box center [81, 141] width 22 height 22
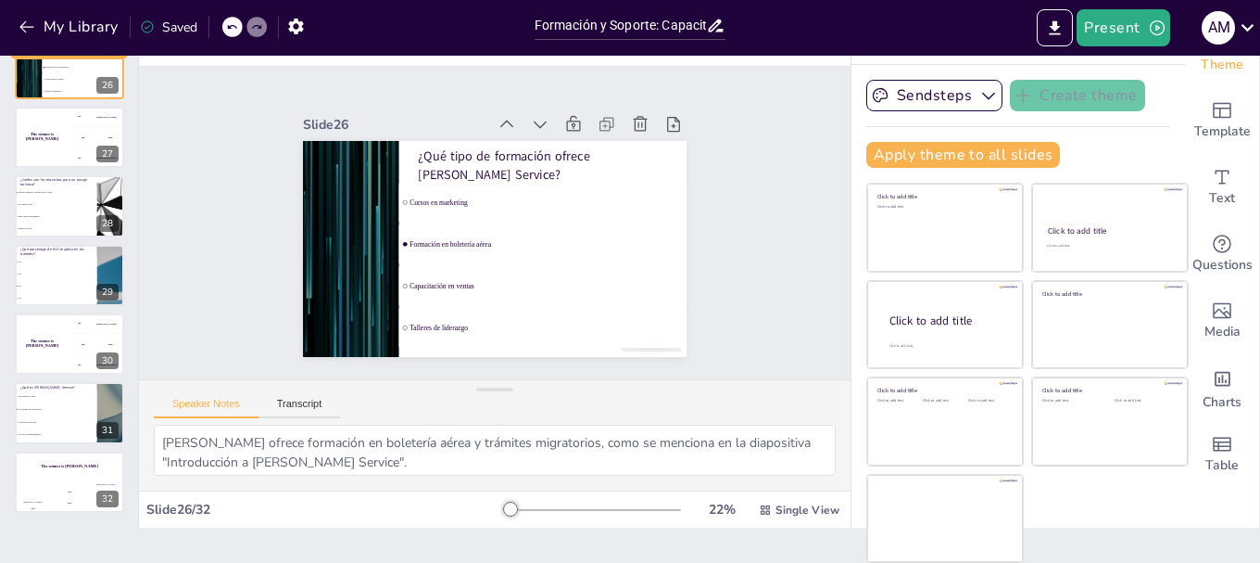
scroll to position [0, 0]
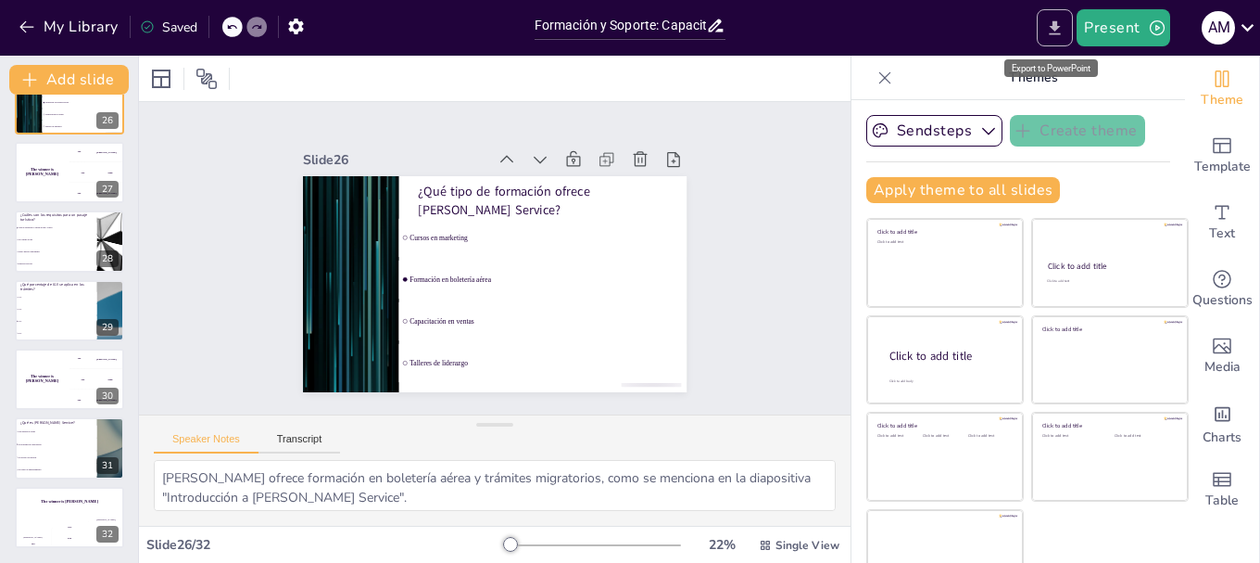
click at [1058, 27] on icon "Export to PowerPoint" at bounding box center [1055, 27] width 11 height 14
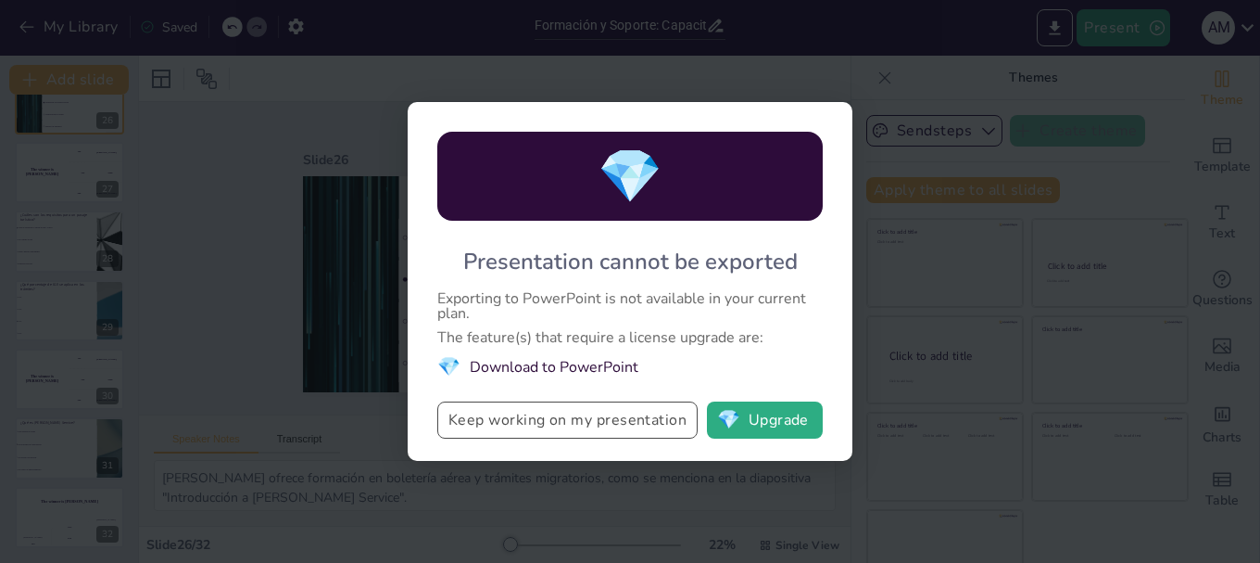
click at [616, 424] on button "Keep working on my presentation" at bounding box center [567, 419] width 260 height 37
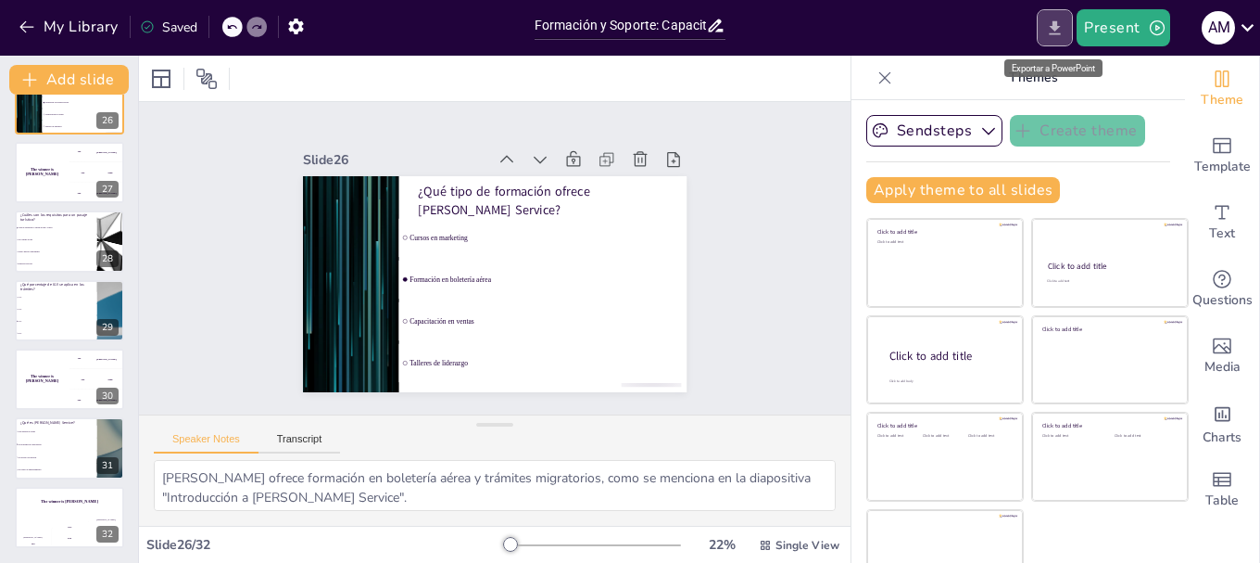
click at [1057, 30] on icon "Export to PowerPoint" at bounding box center [1054, 28] width 19 height 19
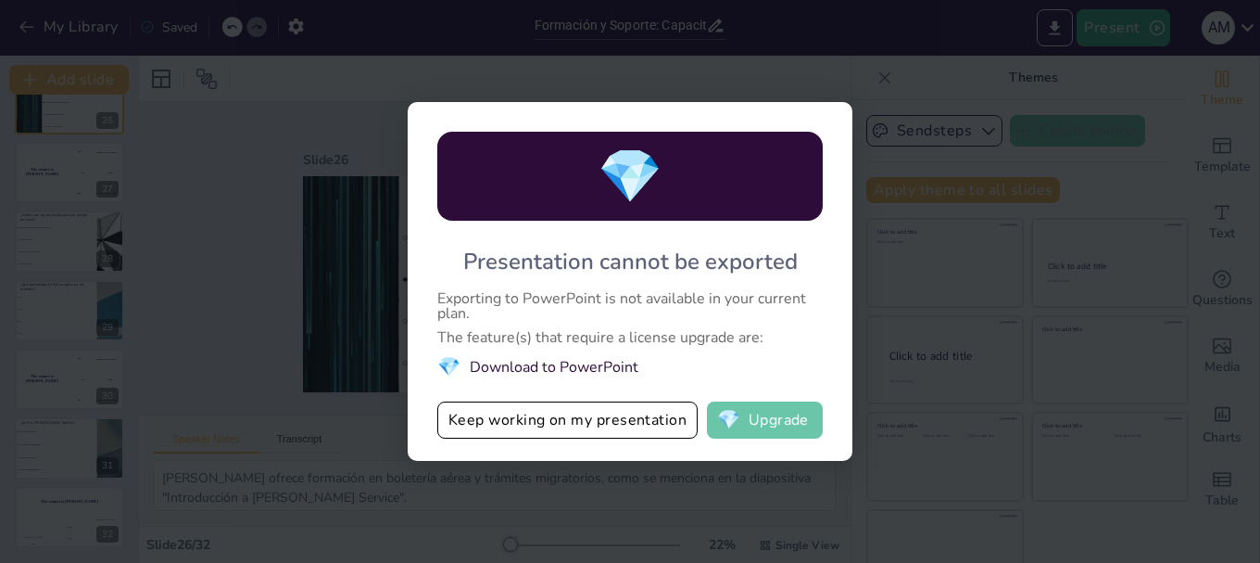
click at [761, 418] on button "💎 Upgrade" at bounding box center [765, 419] width 116 height 37
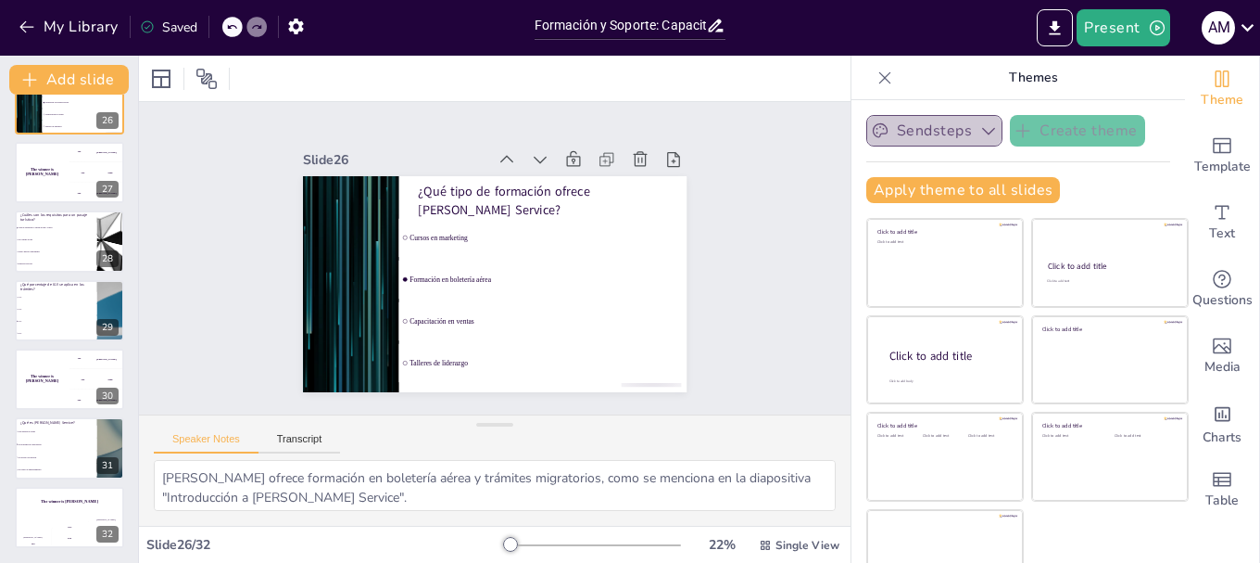
click at [980, 133] on icon "button" at bounding box center [989, 130] width 19 height 19
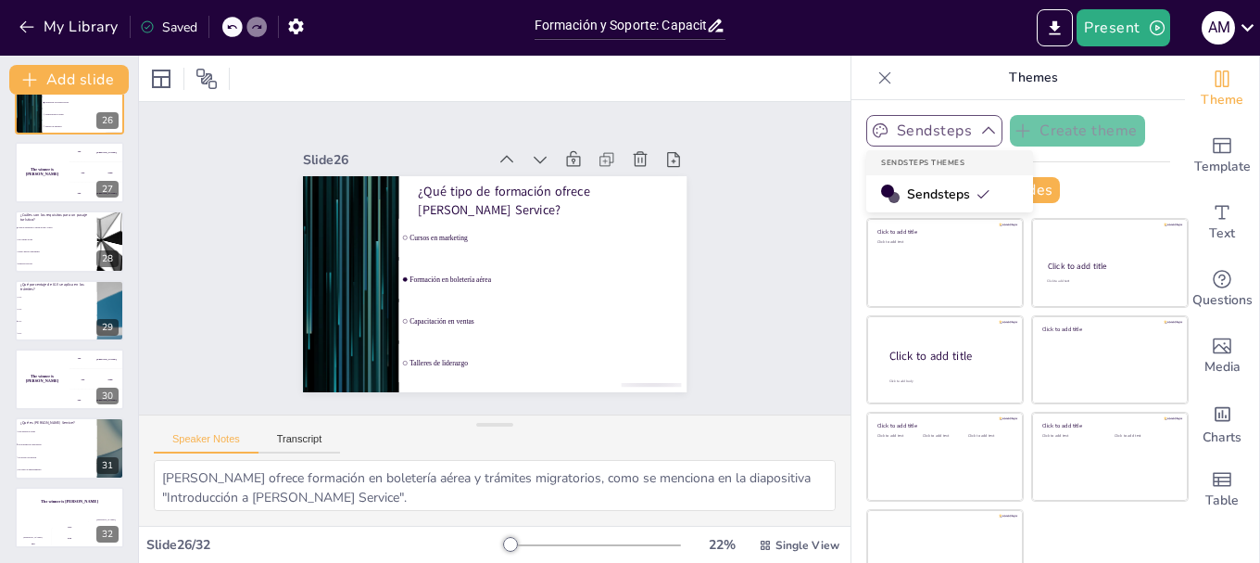
click at [980, 133] on icon "button" at bounding box center [989, 130] width 19 height 19
click at [879, 74] on icon at bounding box center [885, 77] width 12 height 12
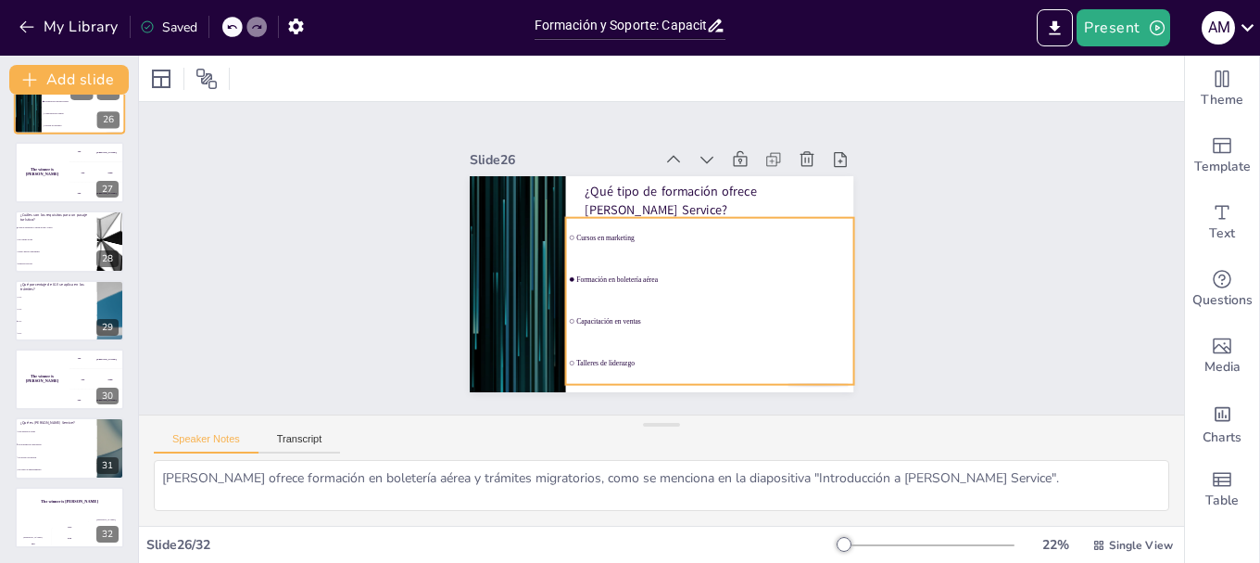
click at [58, 117] on li "Capacitación en ventas" at bounding box center [83, 114] width 83 height 12
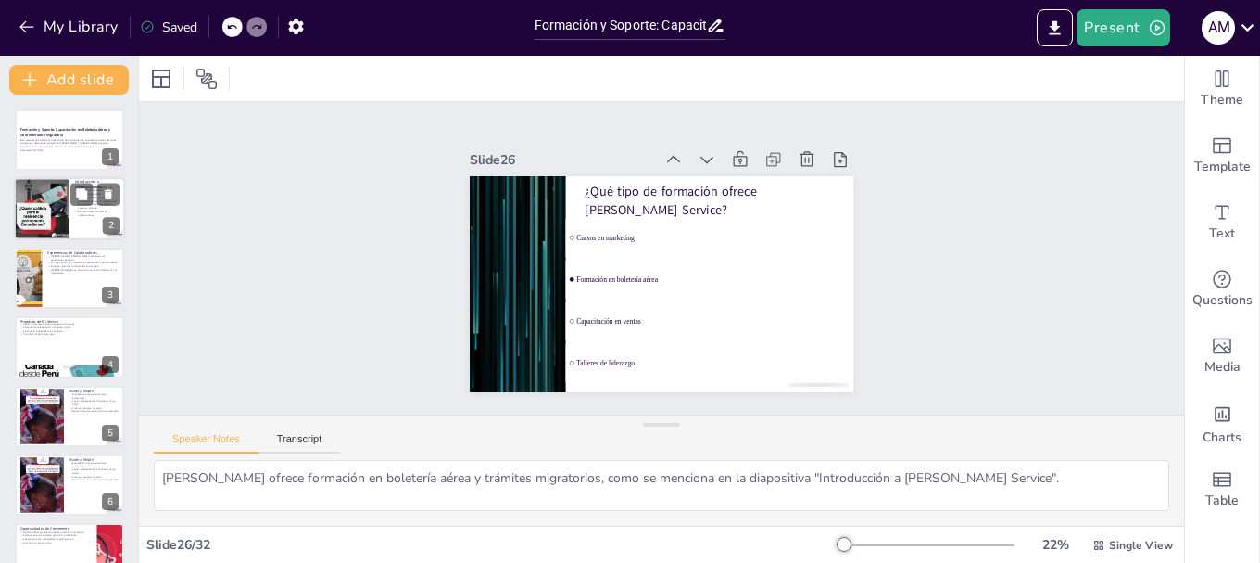
click at [72, 213] on div at bounding box center [69, 209] width 111 height 63
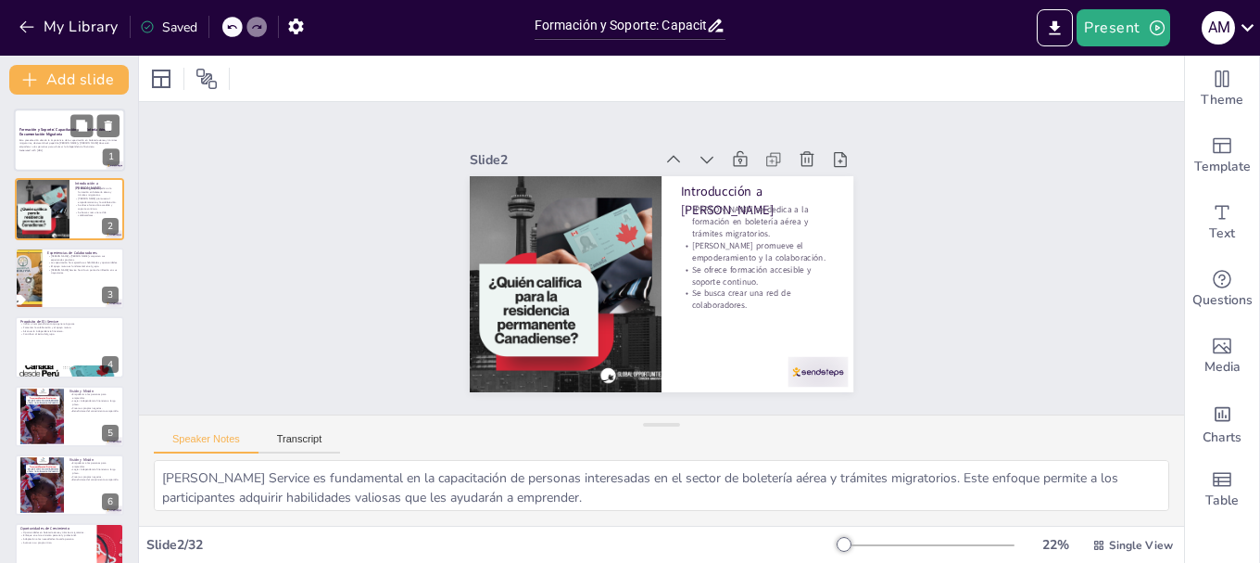
click at [41, 127] on strong "Formación y Soporte: Capacitación en Boletería Aérea y Documentación Migratoria" at bounding box center [65, 132] width 92 height 10
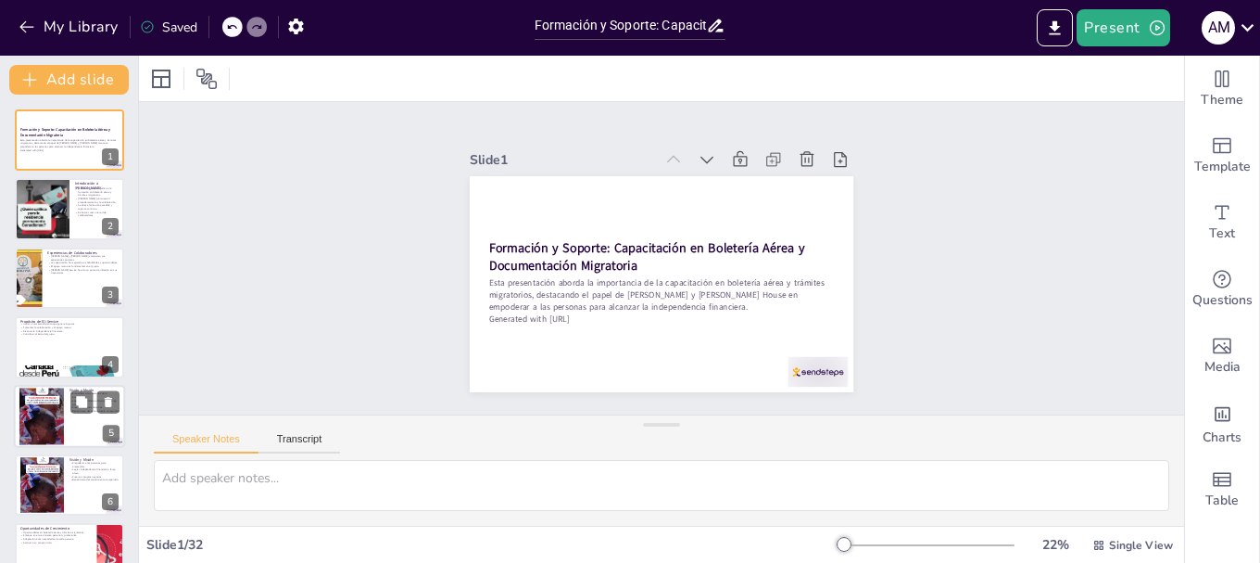
click at [82, 435] on div at bounding box center [69, 416] width 111 height 63
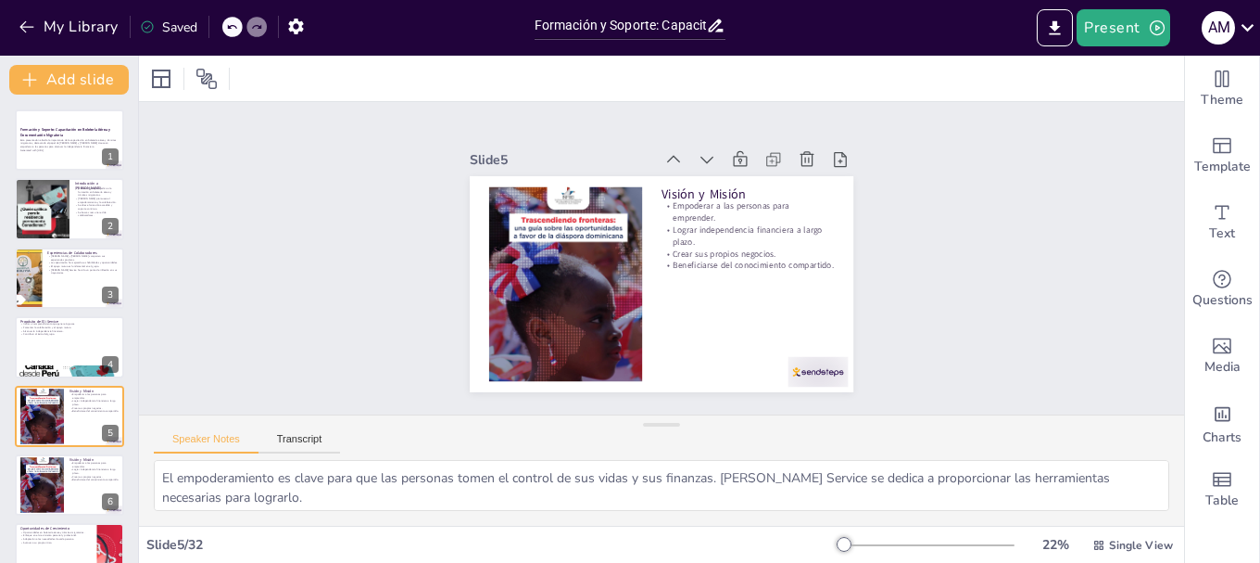
scroll to position [87, 0]
